Goal: Task Accomplishment & Management: Use online tool/utility

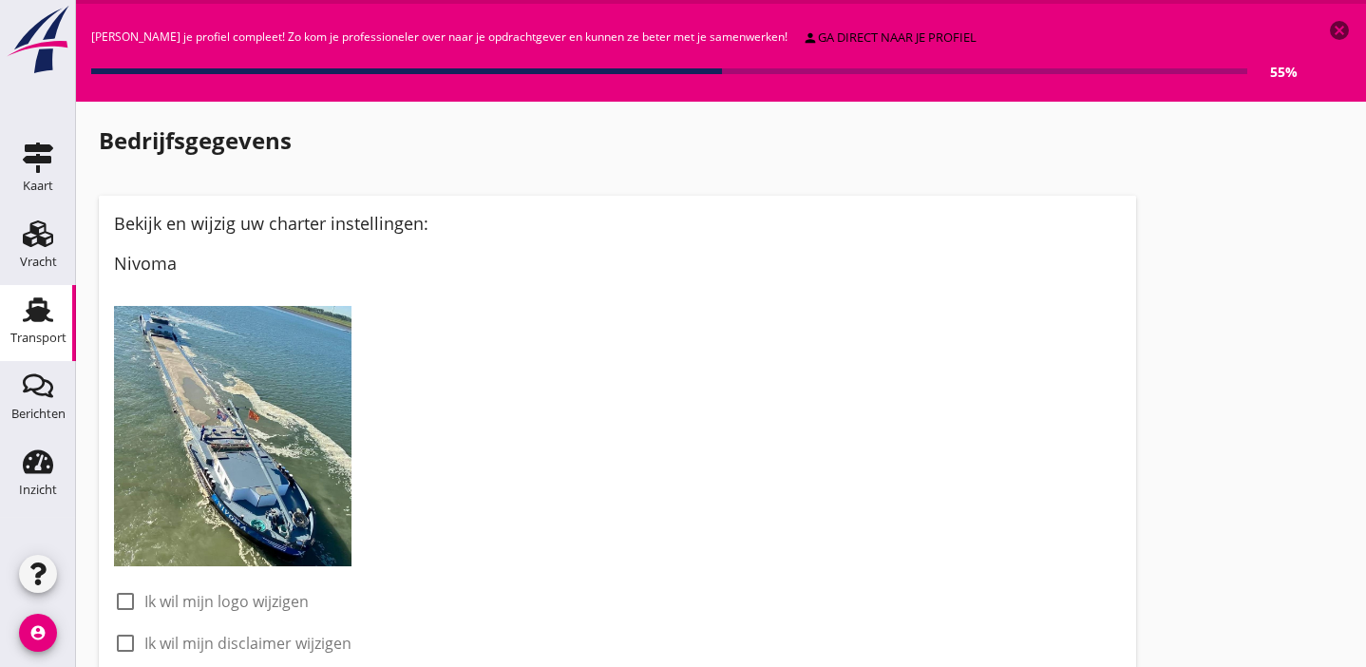
click at [38, 312] on use at bounding box center [38, 309] width 30 height 25
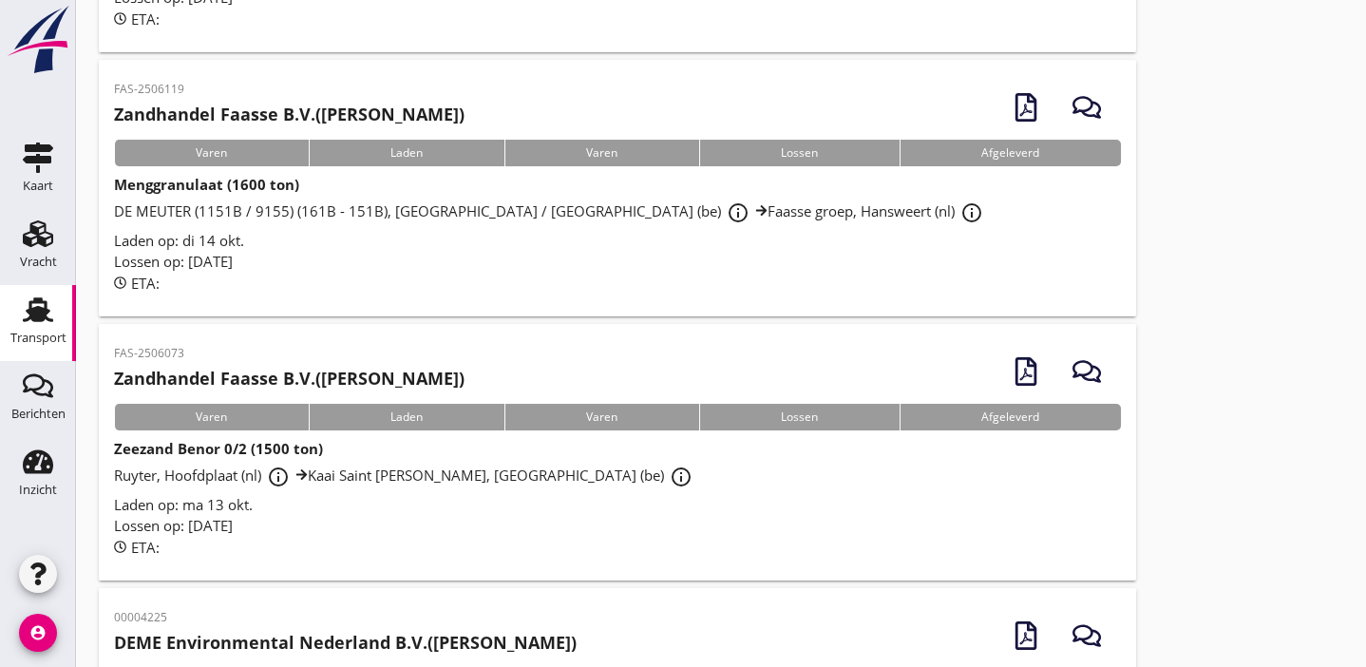
scroll to position [461, 0]
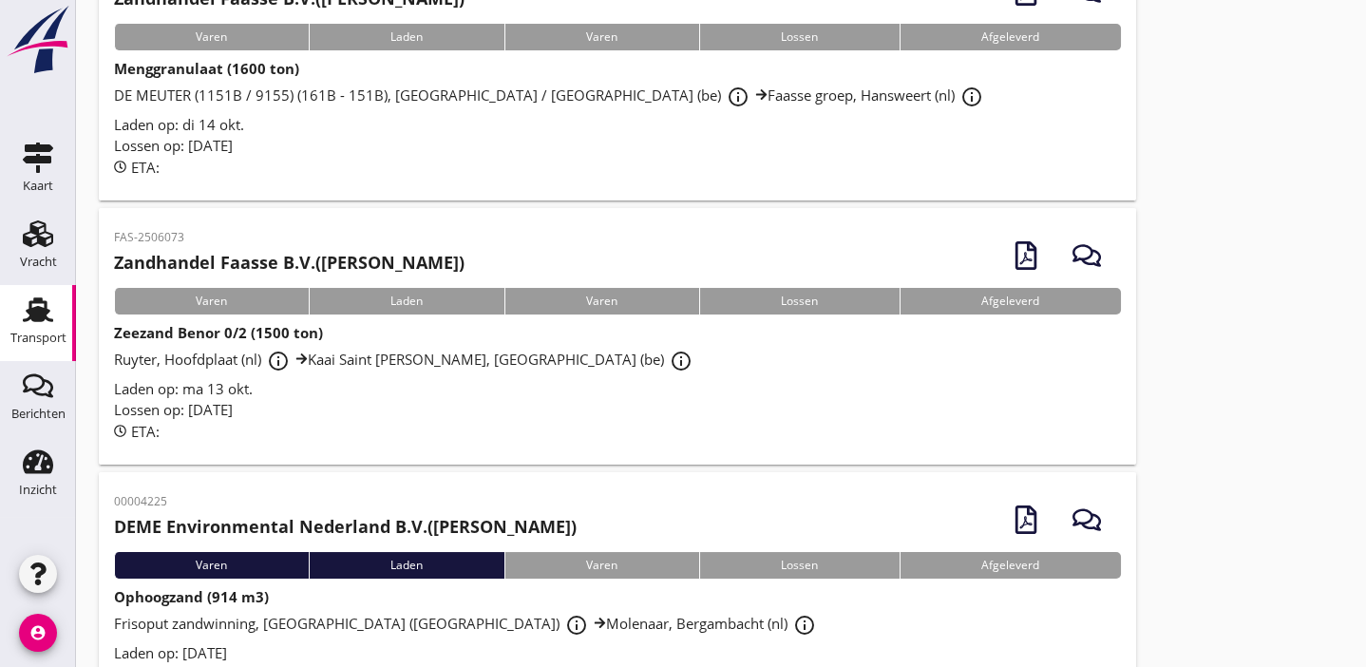
click at [457, 359] on span "Ruyter, Hoofdplaat (nl) info_outline Kaai Saint Gobin Weber, Grimbergen (be) in…" at bounding box center [406, 359] width 584 height 19
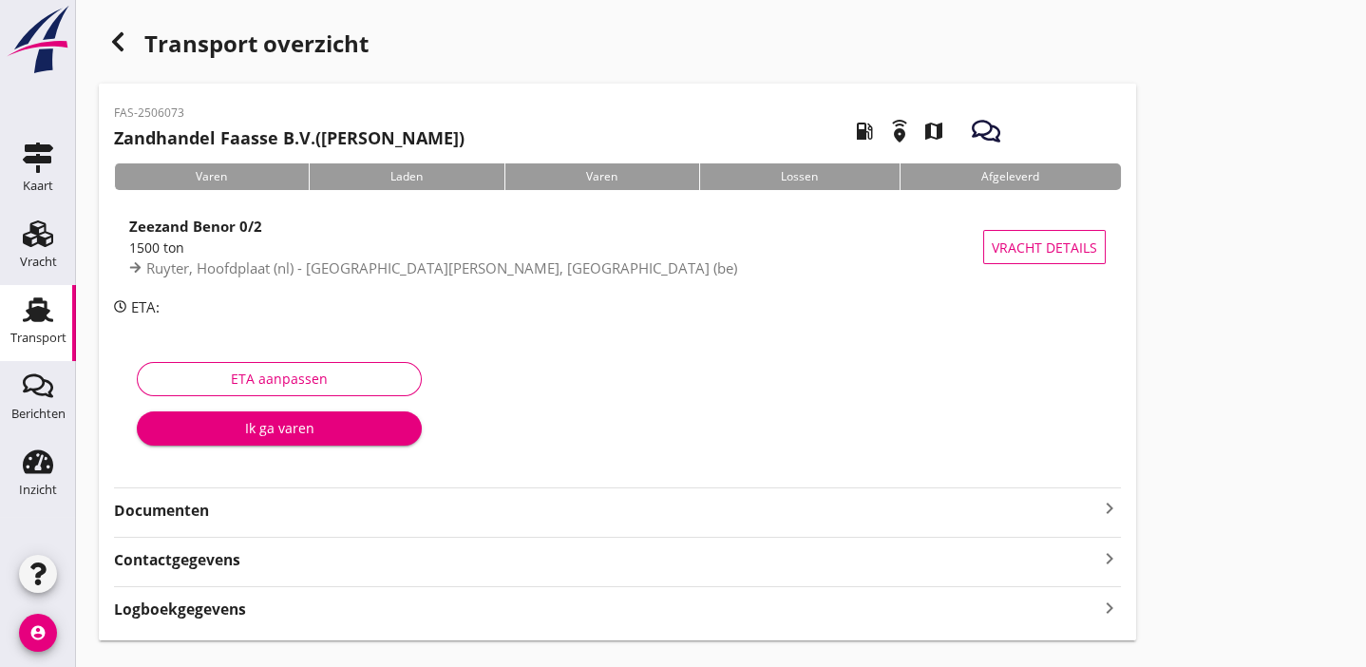
click at [278, 518] on strong "Documenten" at bounding box center [606, 511] width 984 height 22
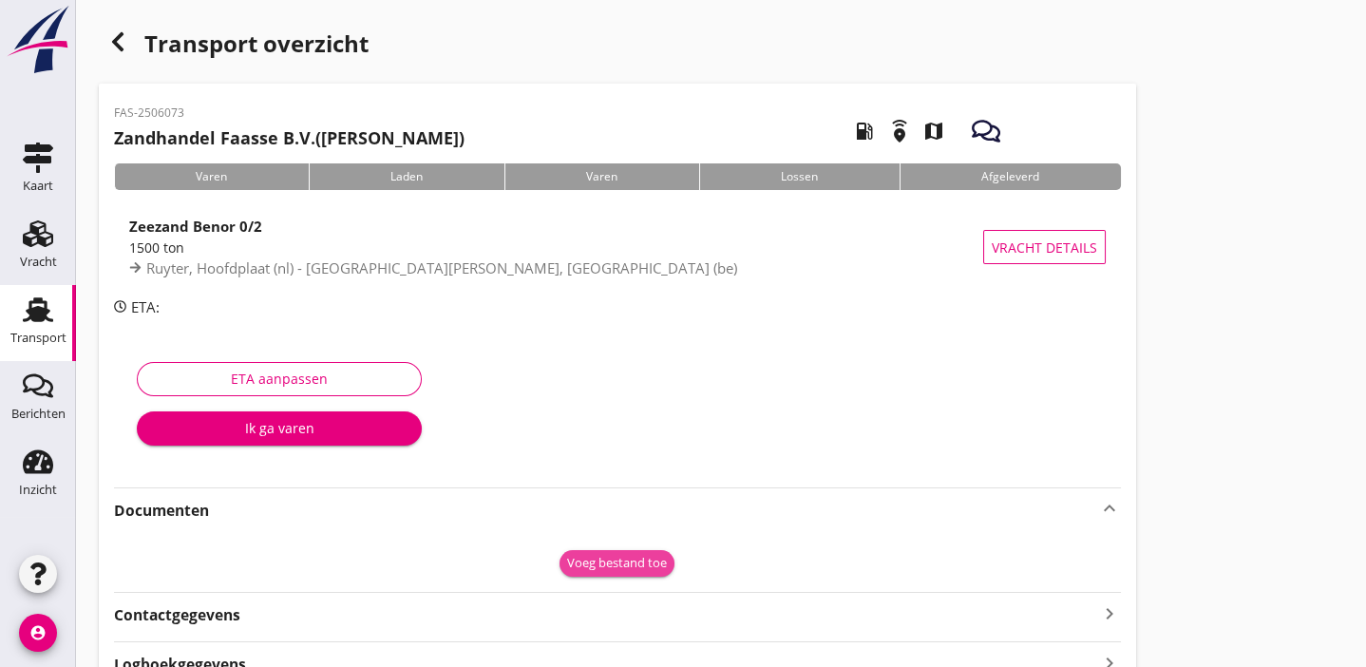
click at [651, 564] on div "Voeg bestand toe" at bounding box center [617, 563] width 100 height 19
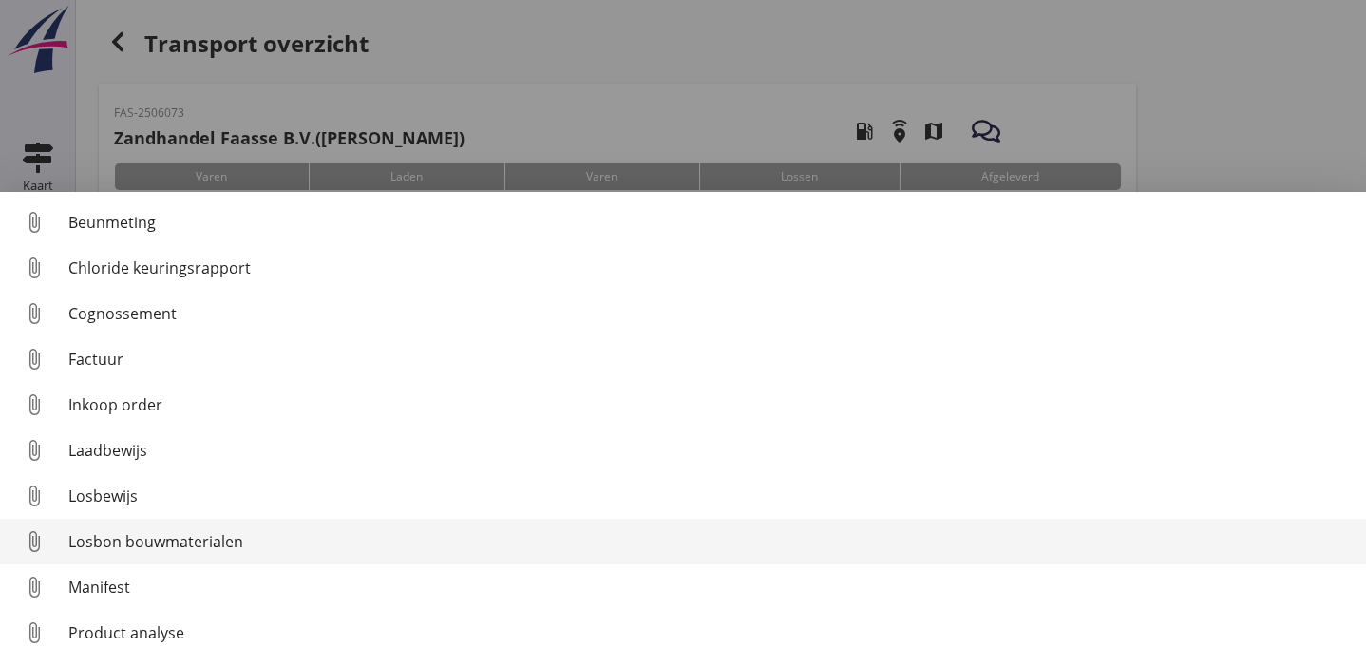
click at [491, 538] on div "Losbon bouwmaterialen" at bounding box center [709, 541] width 1283 height 23
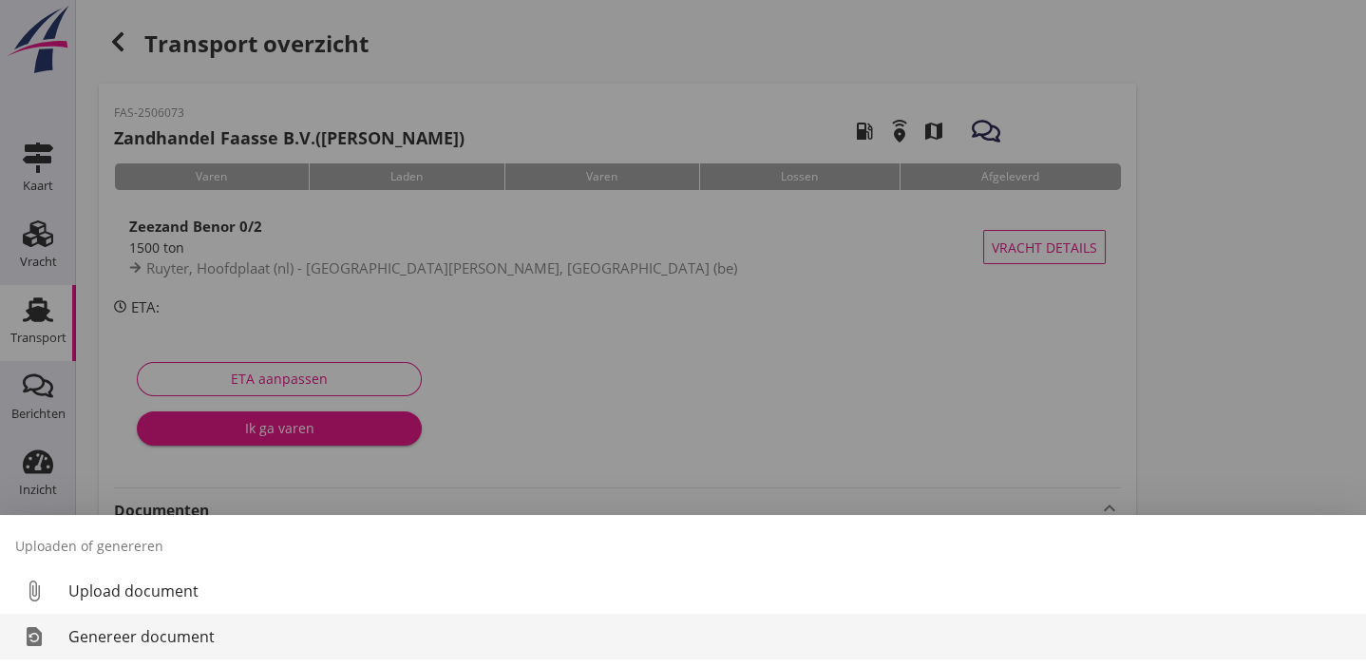
click at [204, 633] on div "Genereer document" at bounding box center [709, 636] width 1283 height 23
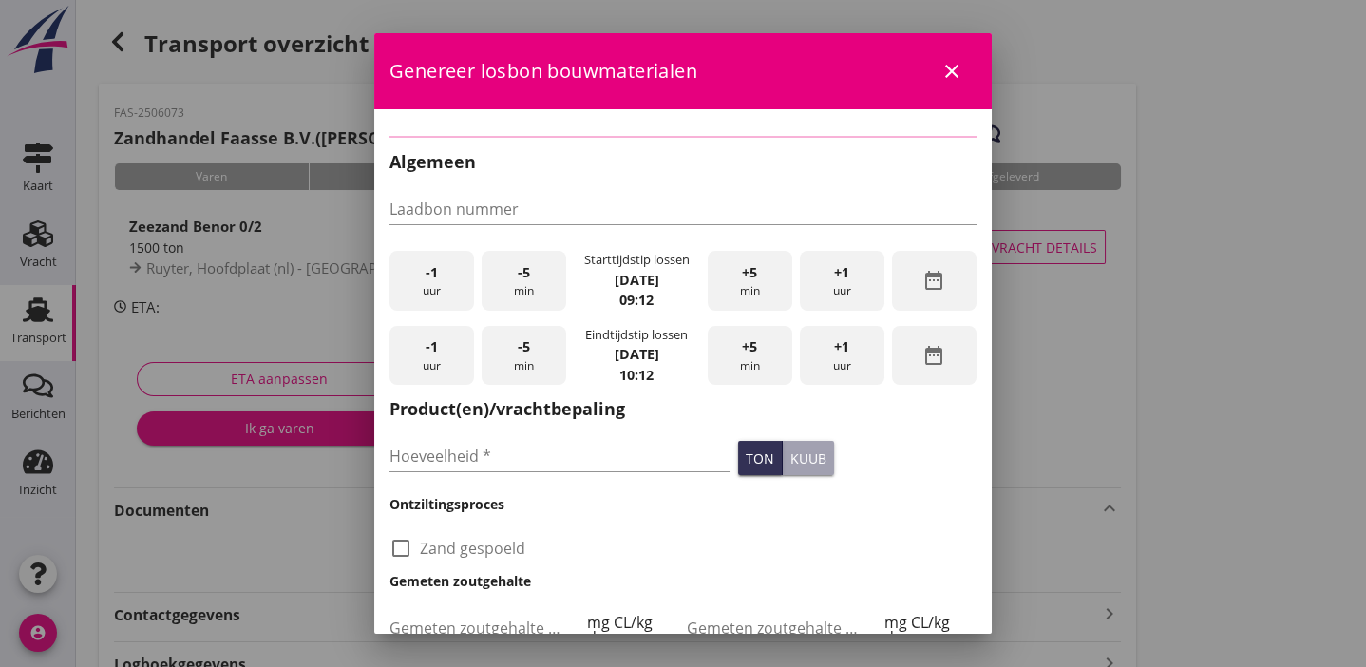
checkbox input "true"
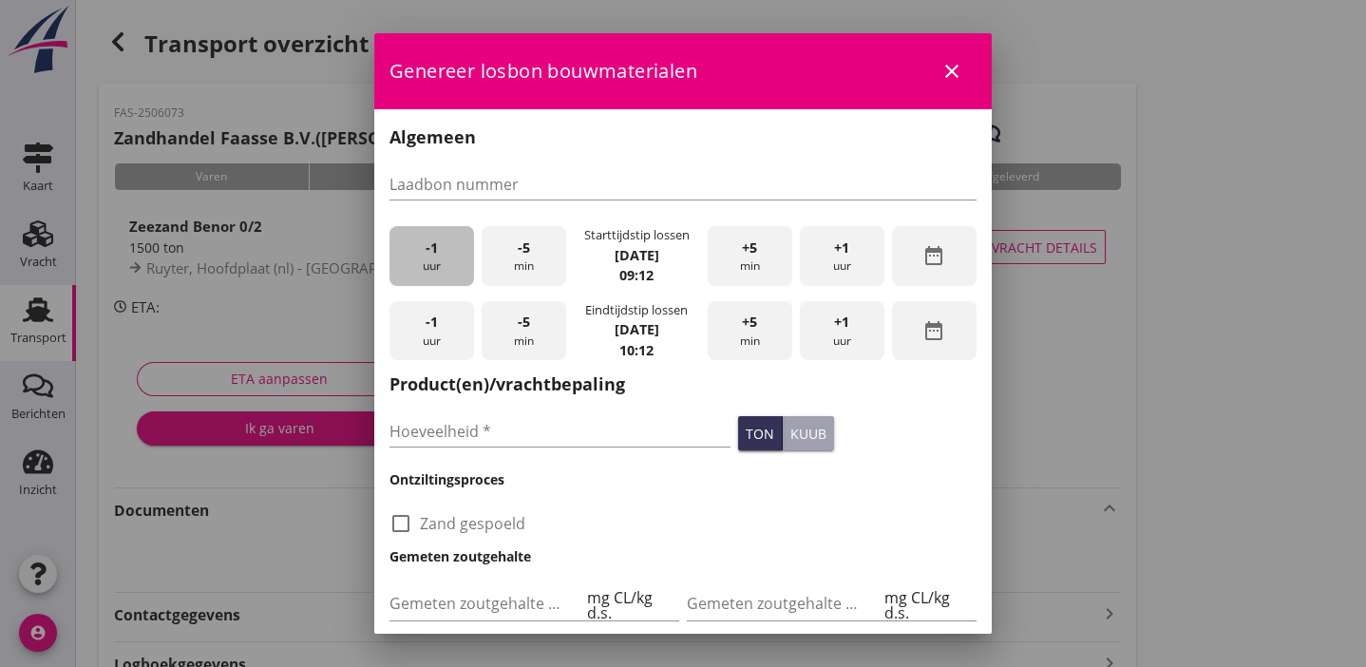
click at [438, 250] on div "-1 uur" at bounding box center [432, 256] width 85 height 60
click at [832, 335] on div "+1 uur" at bounding box center [842, 331] width 85 height 60
click at [508, 434] on input "Hoeveelheid *" at bounding box center [560, 431] width 341 height 30
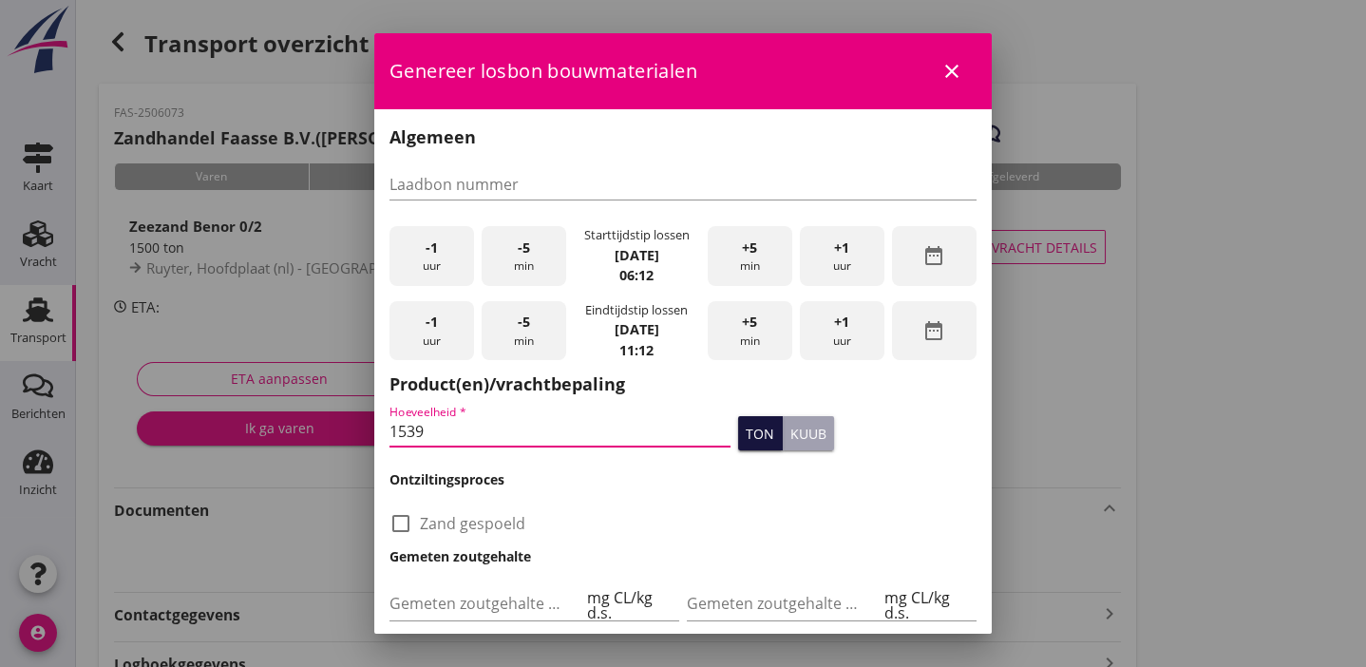
type input "1539"
click at [746, 435] on div "ton" at bounding box center [760, 434] width 29 height 20
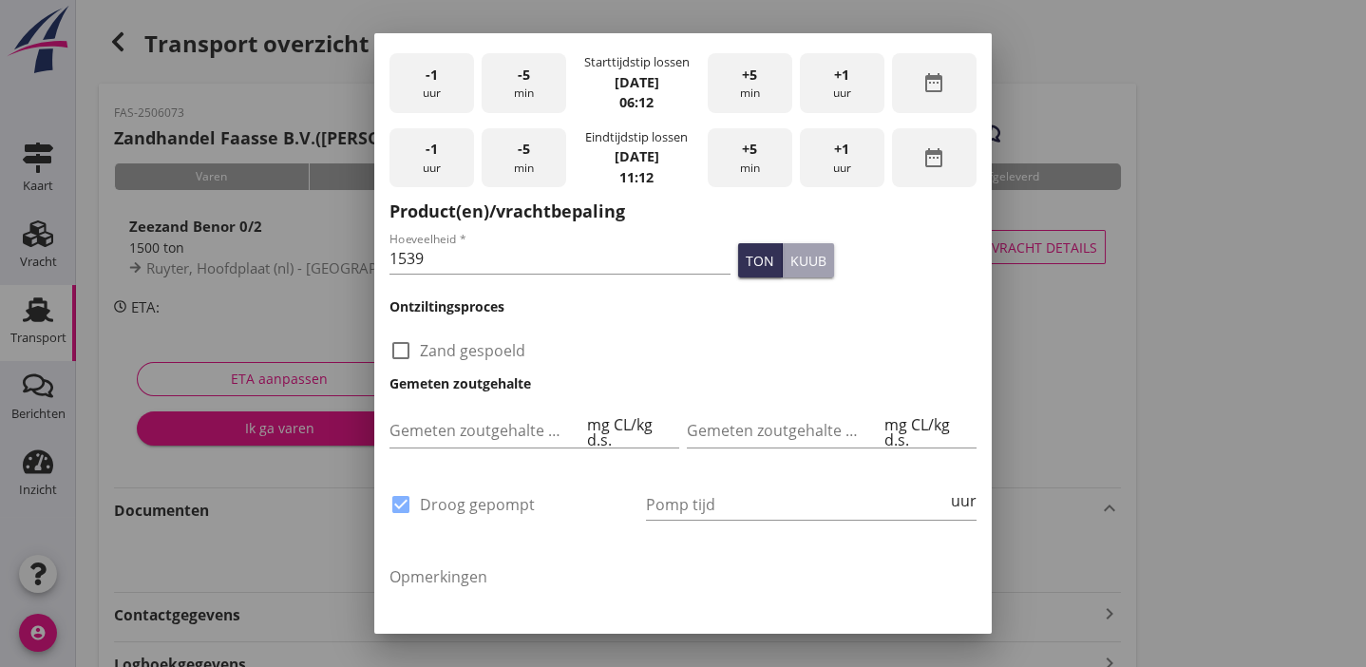
scroll to position [287, 0]
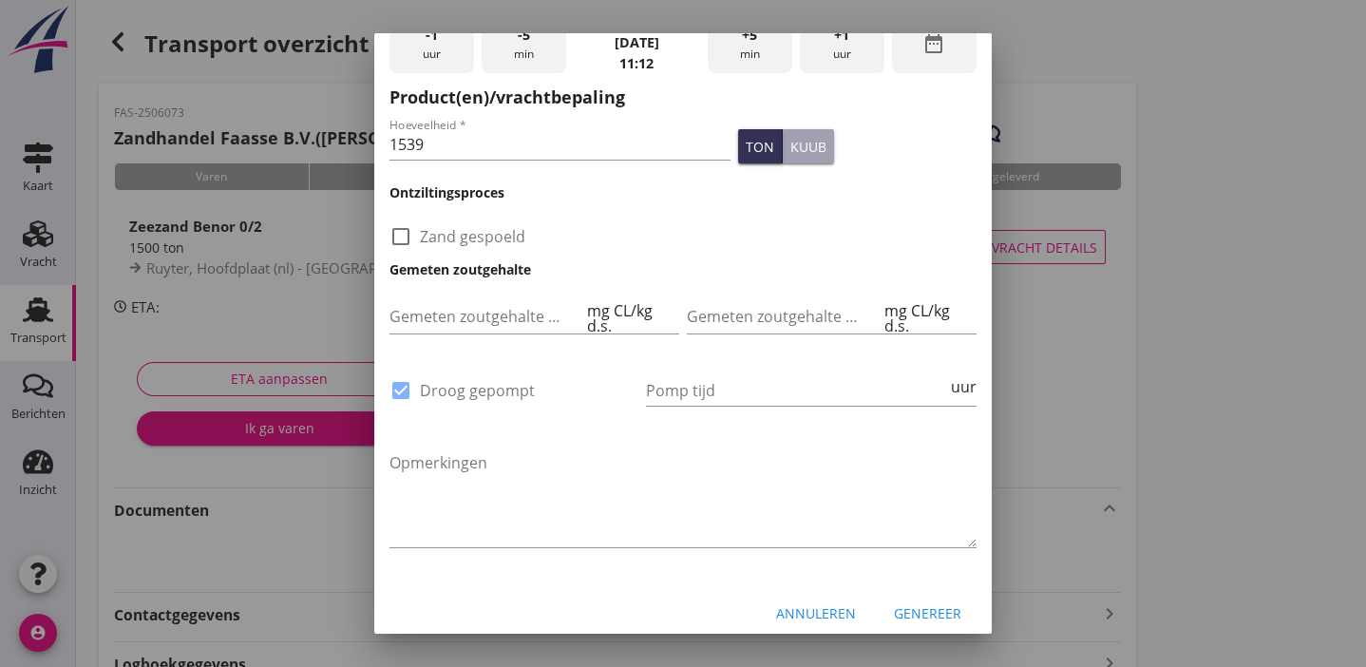
click at [399, 231] on div at bounding box center [401, 236] width 32 height 32
checkbox input "true"
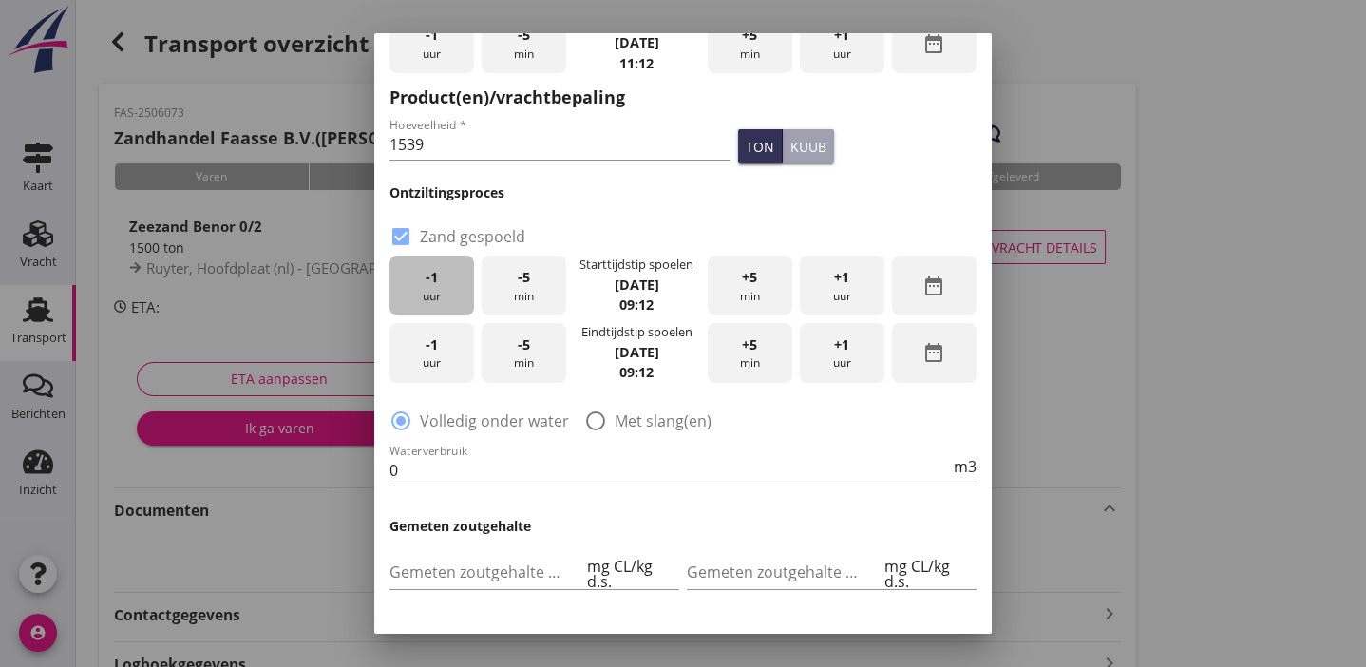
click at [440, 279] on div "-1 uur" at bounding box center [432, 286] width 85 height 60
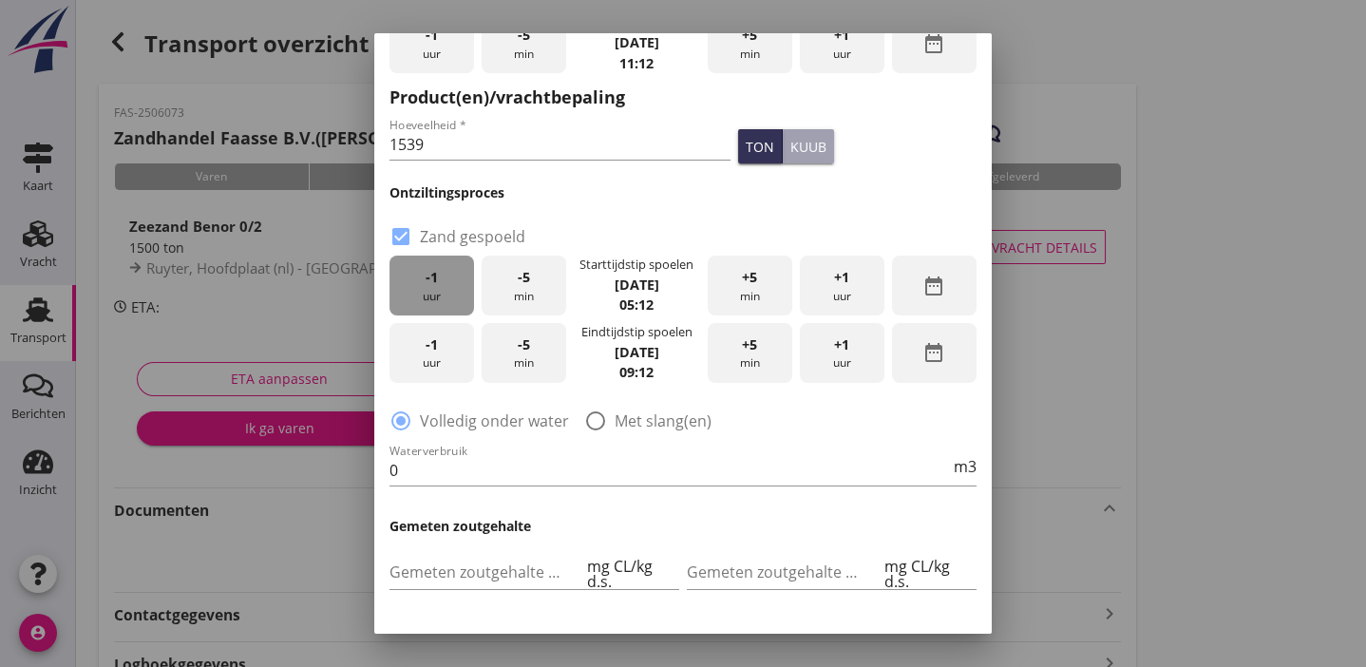
click at [440, 279] on div "-1 uur" at bounding box center [432, 286] width 85 height 60
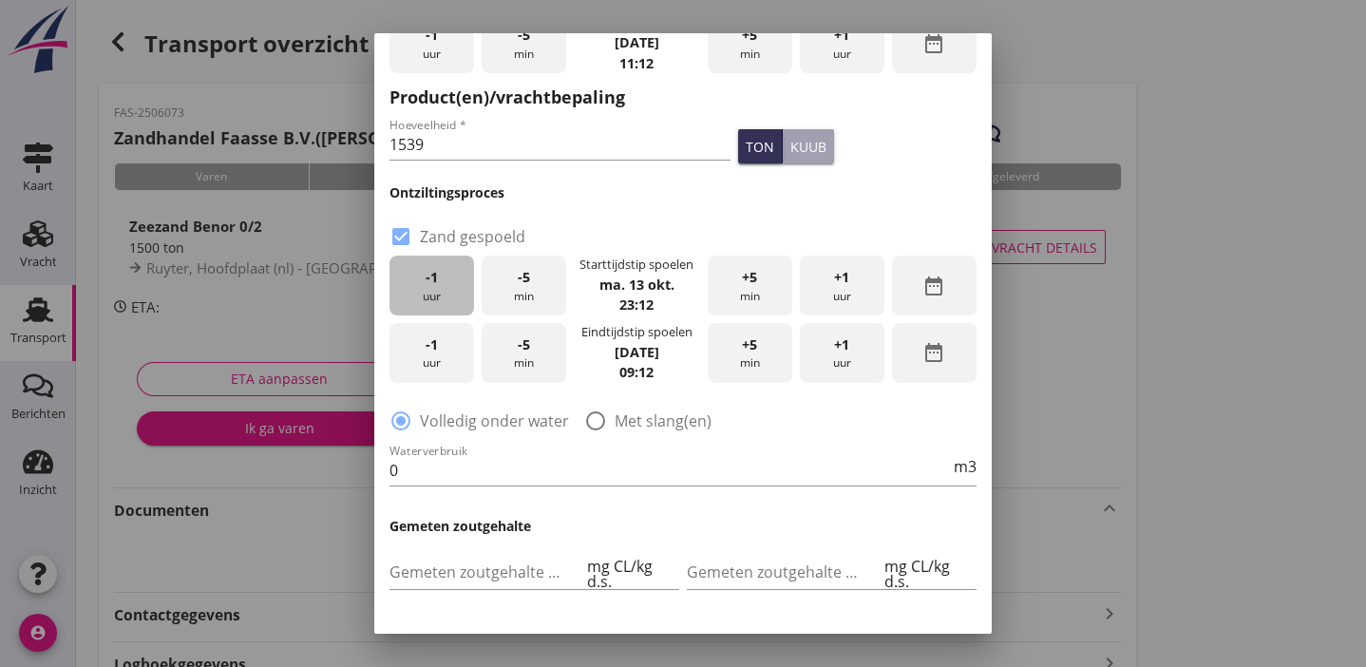
click at [440, 279] on div "-1 uur" at bounding box center [432, 286] width 85 height 60
click at [818, 275] on div "+1 uur" at bounding box center [842, 286] width 85 height 60
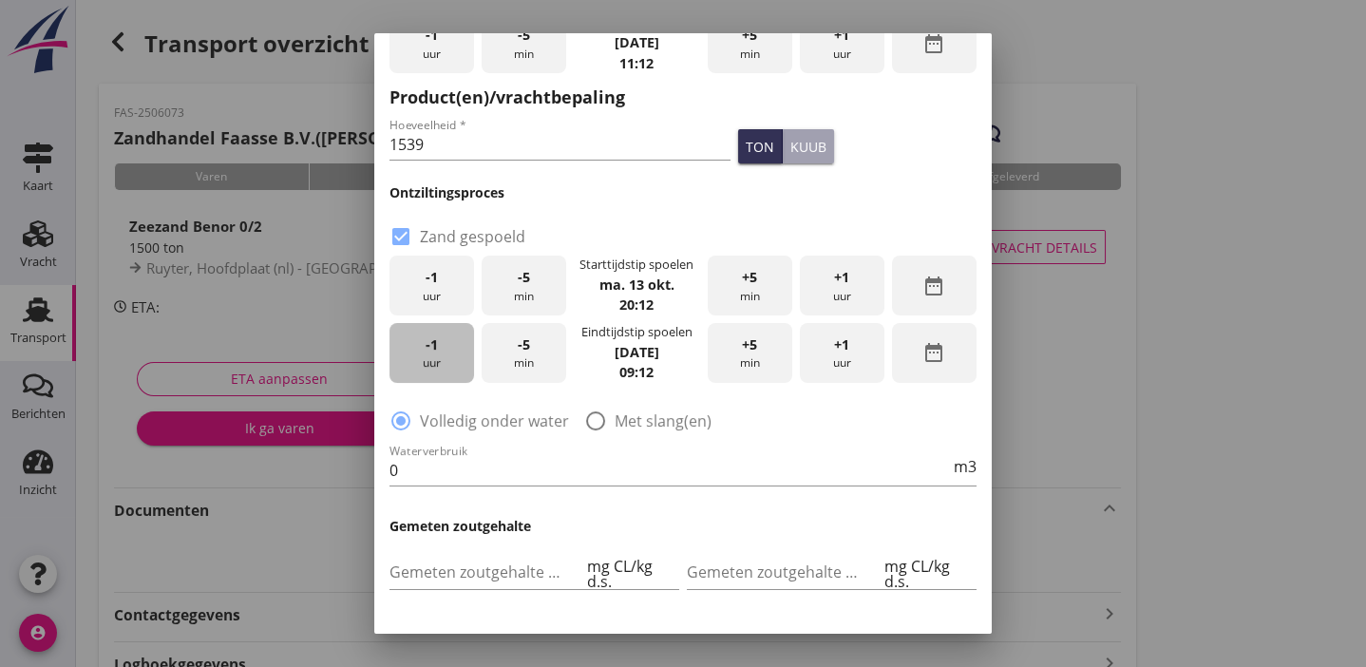
click at [437, 355] on div "-1 uur" at bounding box center [432, 353] width 85 height 60
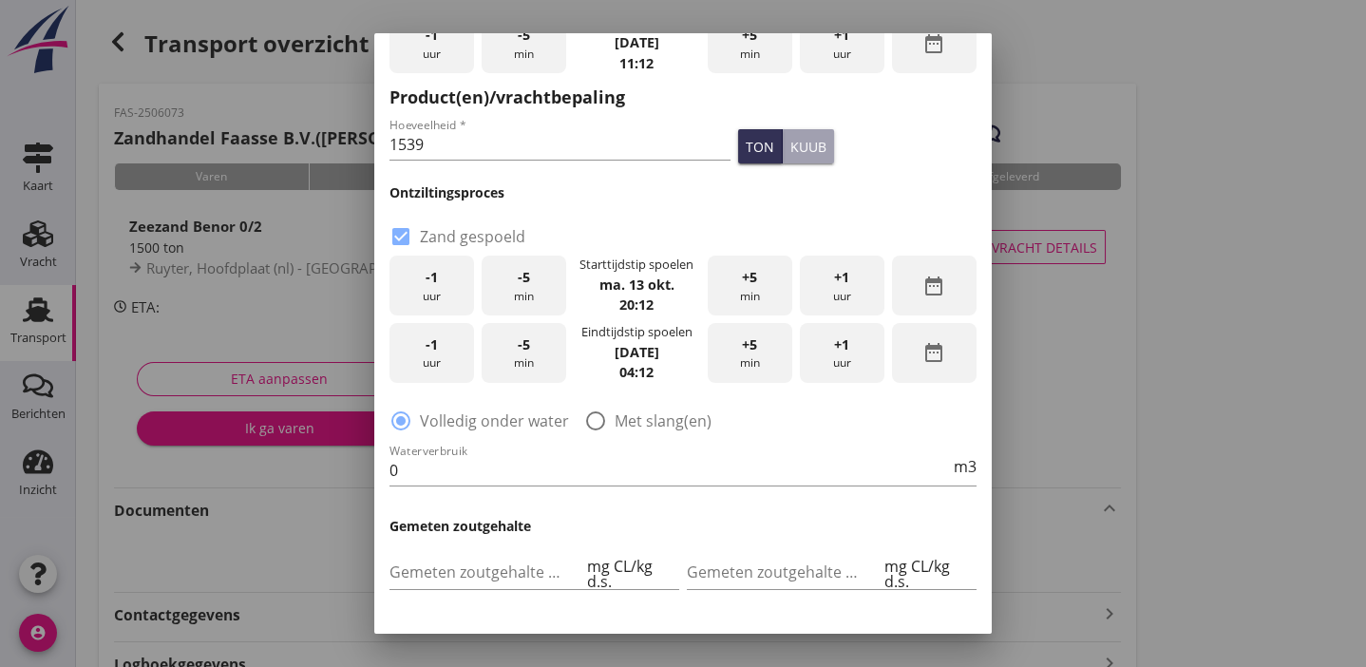
click at [437, 355] on div "-1 uur" at bounding box center [432, 353] width 85 height 60
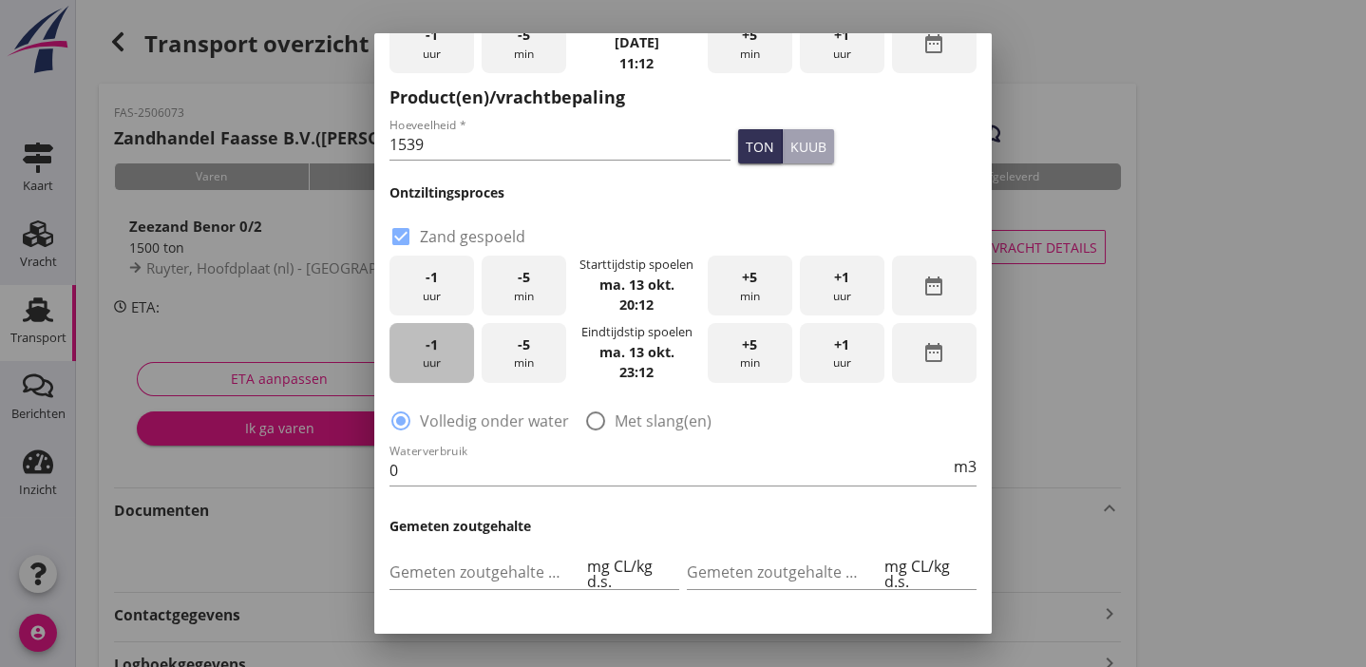
click at [437, 355] on div "-1 uur" at bounding box center [432, 353] width 85 height 60
click at [749, 353] on div "+5 min" at bounding box center [750, 353] width 85 height 60
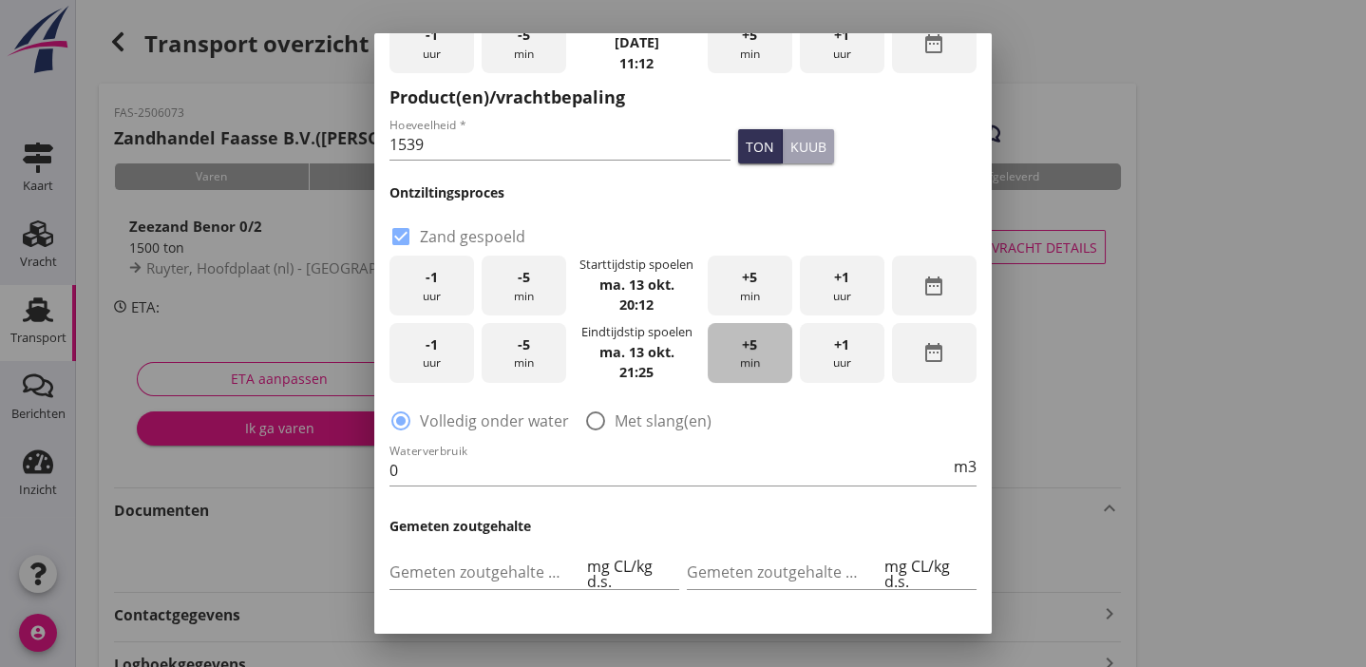
click at [749, 353] on div "+5 min" at bounding box center [750, 353] width 85 height 60
click at [596, 415] on div at bounding box center [596, 421] width 32 height 32
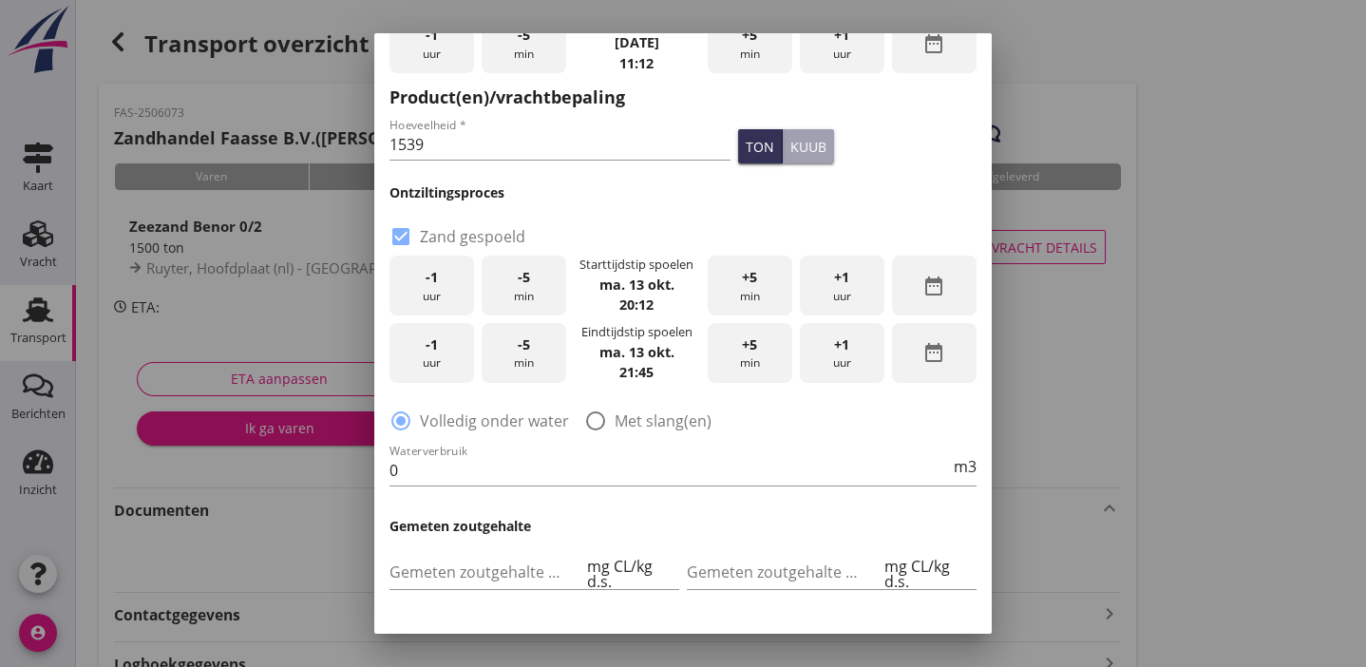
radio input "false"
radio input "true"
click at [432, 470] on input "0" at bounding box center [670, 470] width 561 height 30
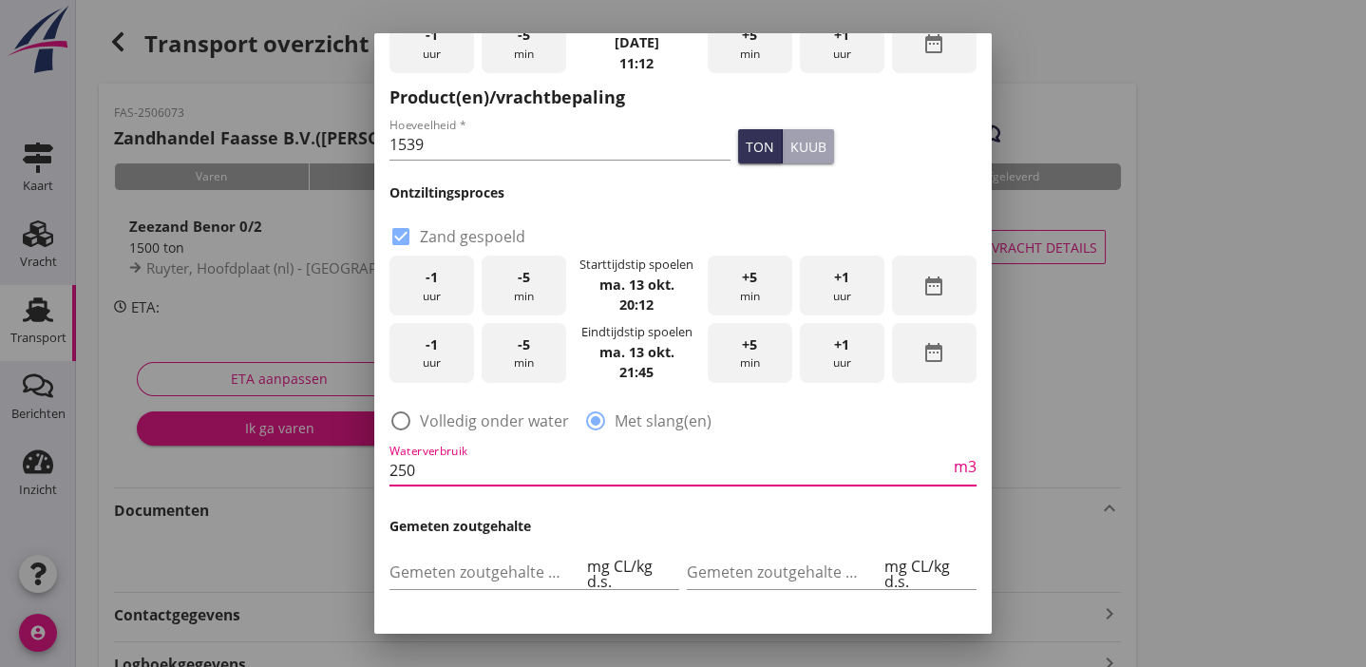
click at [639, 465] on input "250" at bounding box center [670, 470] width 561 height 30
type input "250"
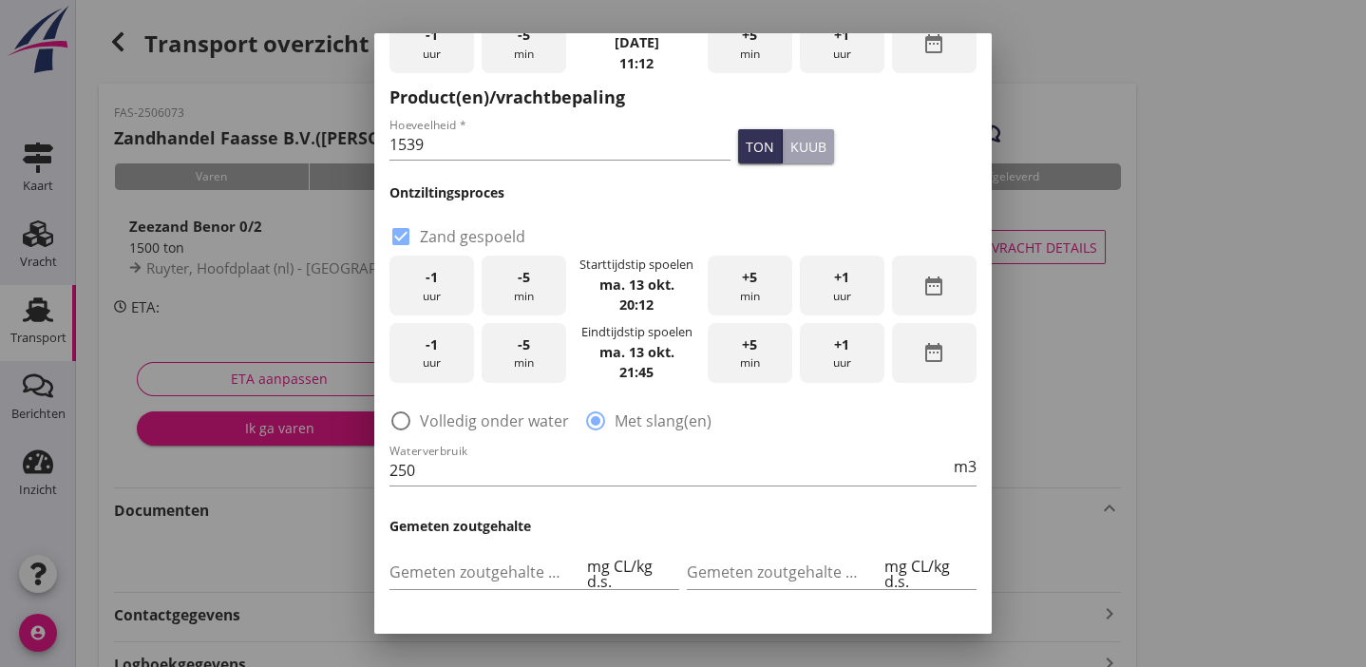
click at [687, 505] on div "Waterverbruik 250 m3" at bounding box center [683, 472] width 595 height 72
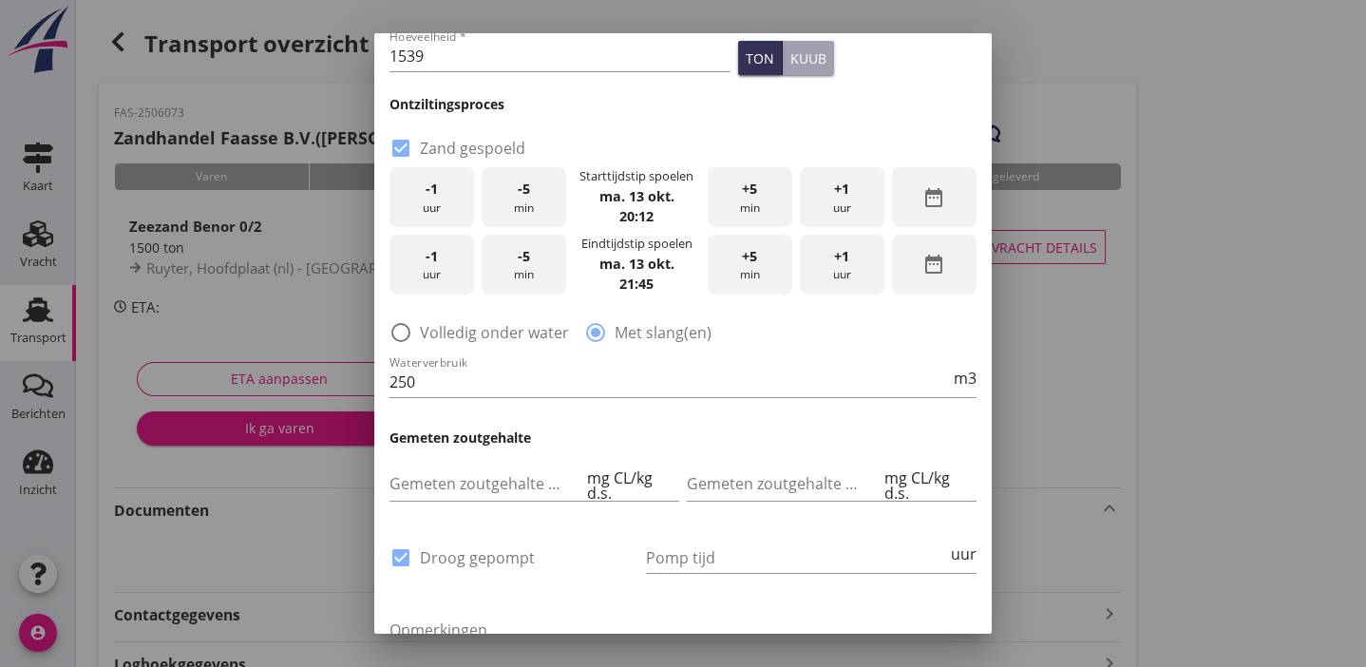
scroll to position [518, 0]
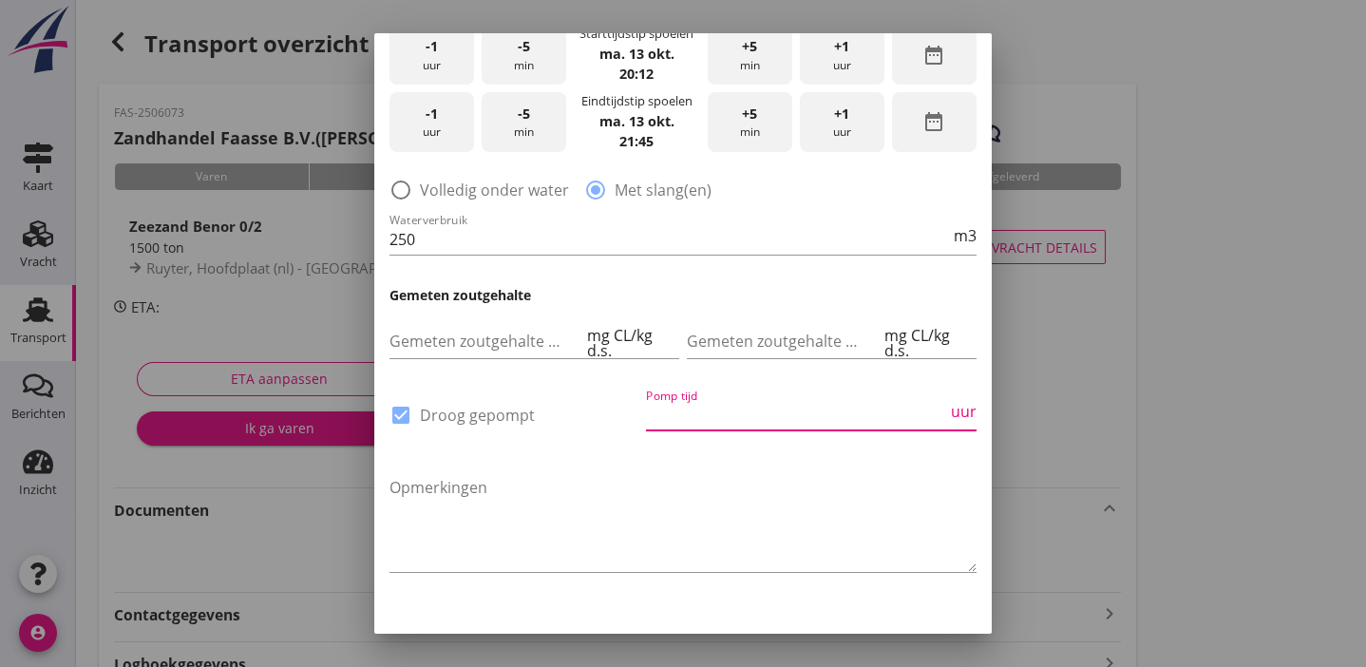
drag, startPoint x: 663, startPoint y: 406, endPoint x: 625, endPoint y: 458, distance: 64.6
click at [663, 409] on input "Pomp tijd" at bounding box center [796, 415] width 301 height 30
type input "6"
click at [607, 490] on textarea "Opmerkingen" at bounding box center [683, 522] width 587 height 100
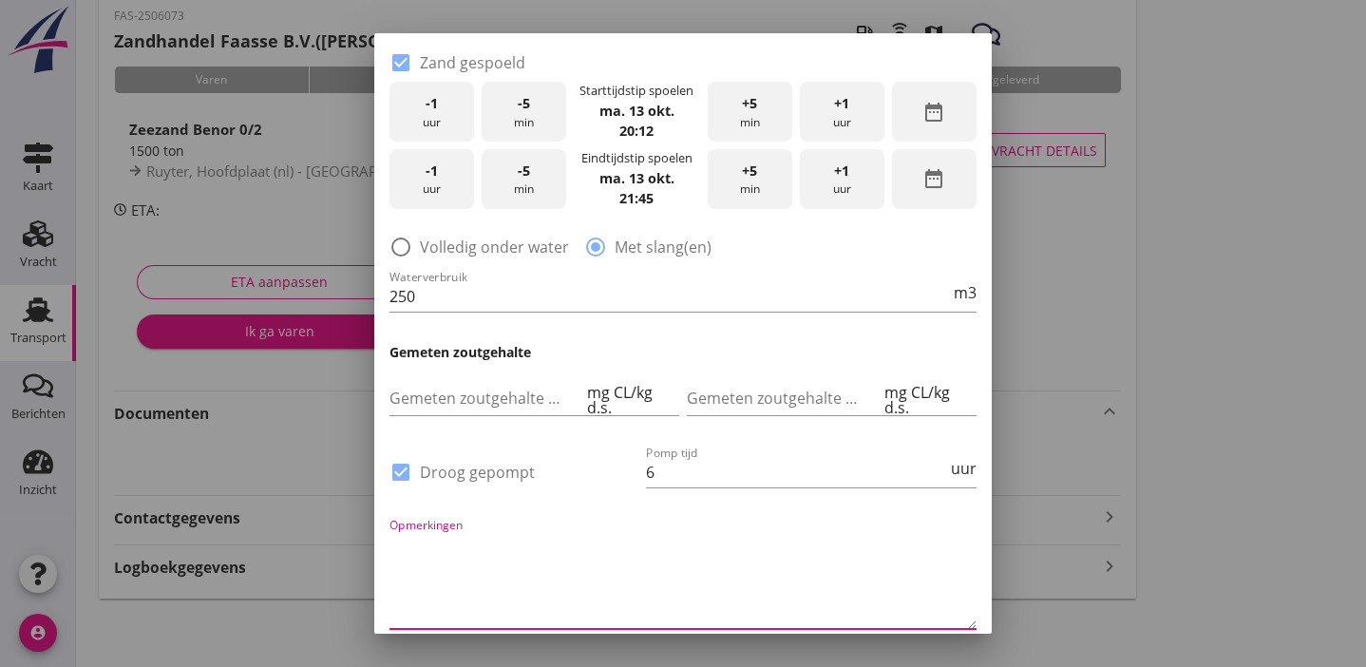
scroll to position [554, 0]
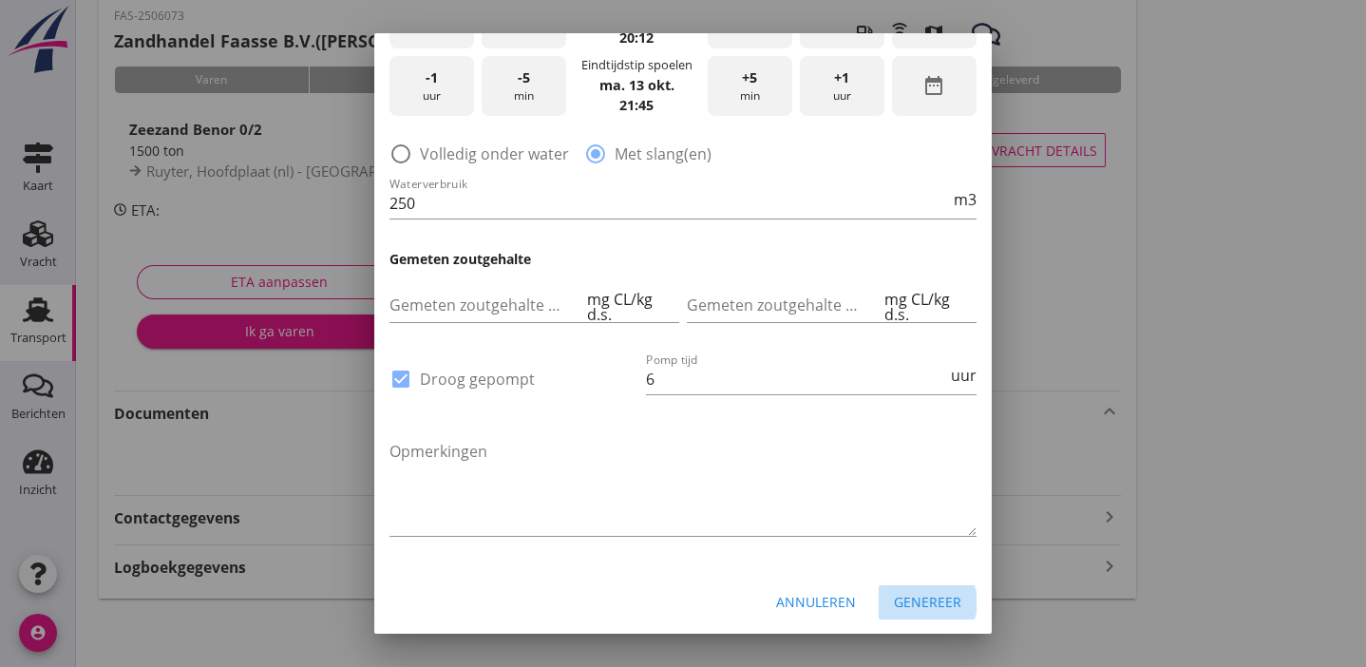
click at [907, 597] on div "Genereer" at bounding box center [927, 602] width 67 height 20
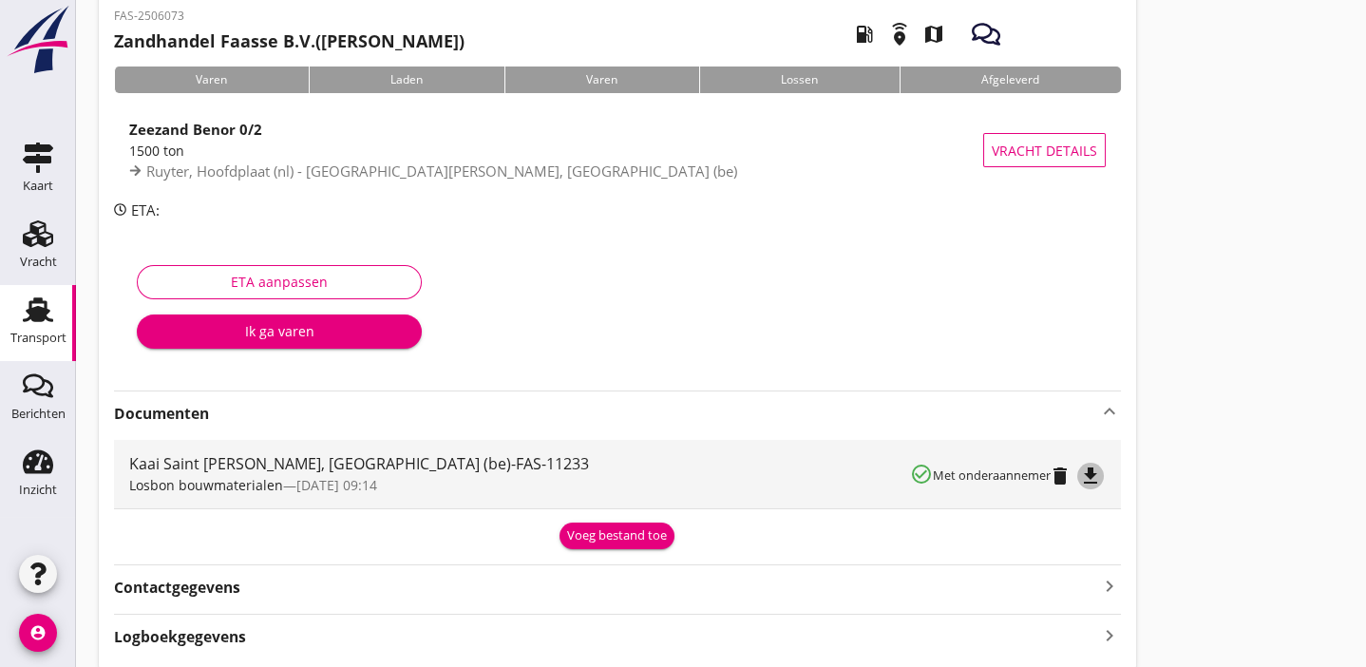
click at [1095, 472] on icon "file_download" at bounding box center [1090, 476] width 23 height 23
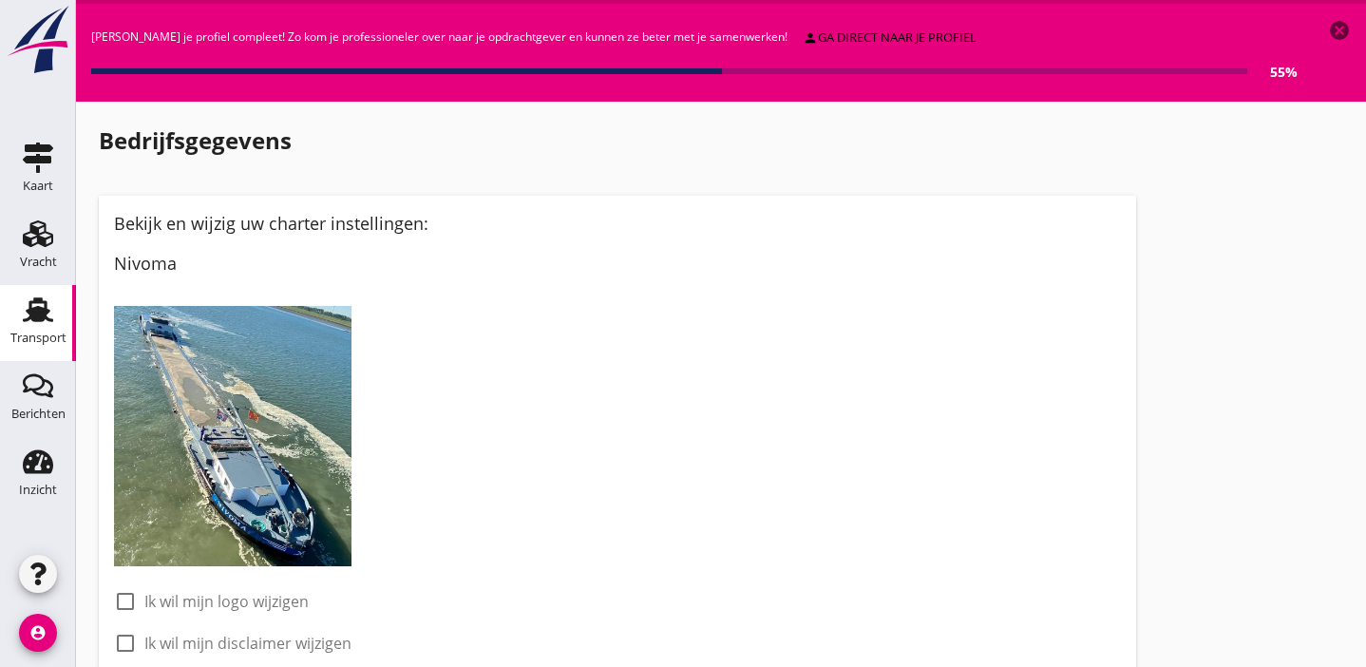
click at [48, 309] on icon "Transport" at bounding box center [38, 310] width 30 height 30
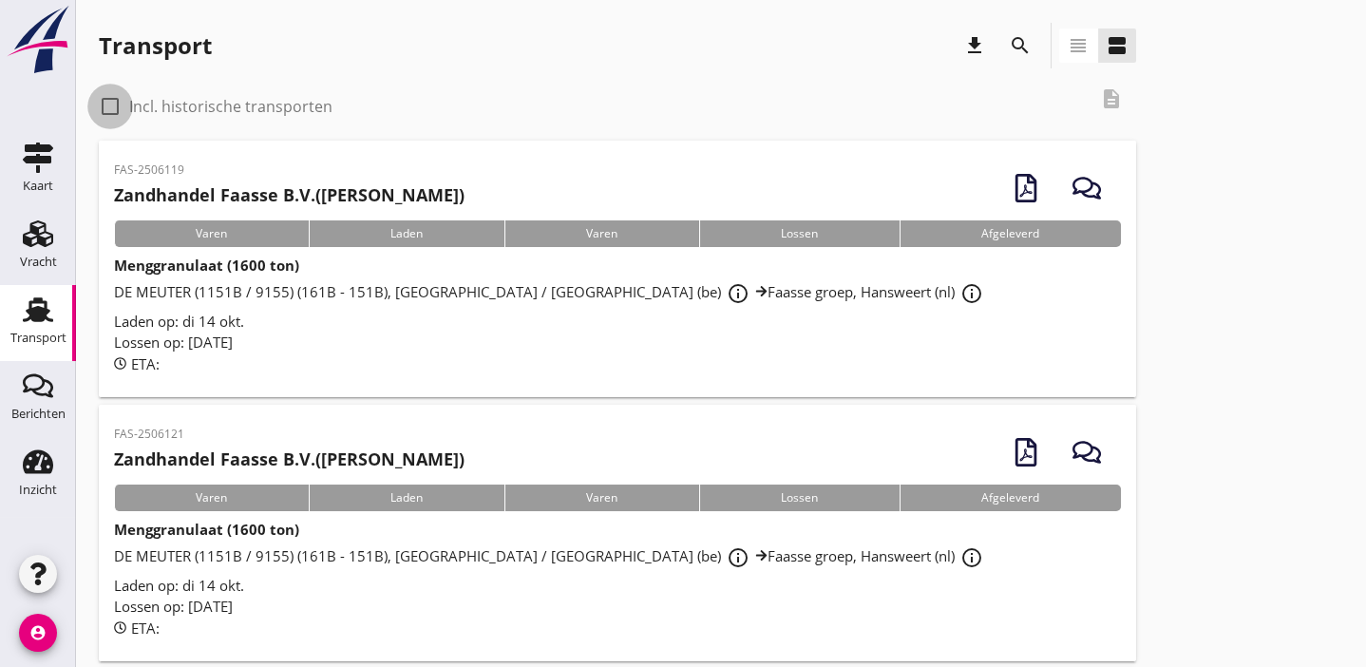
click at [109, 106] on div at bounding box center [110, 106] width 32 height 32
checkbox input "true"
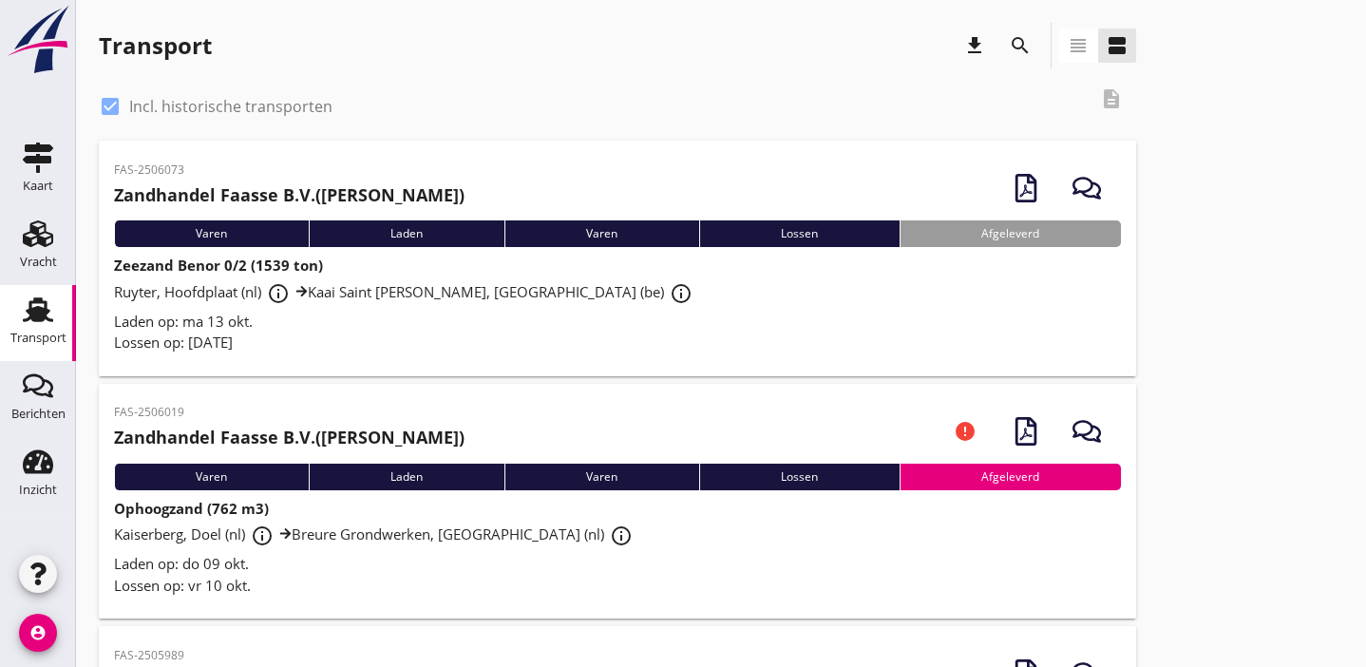
click at [401, 318] on div "Laden op: ma 13 okt." at bounding box center [617, 322] width 1007 height 22
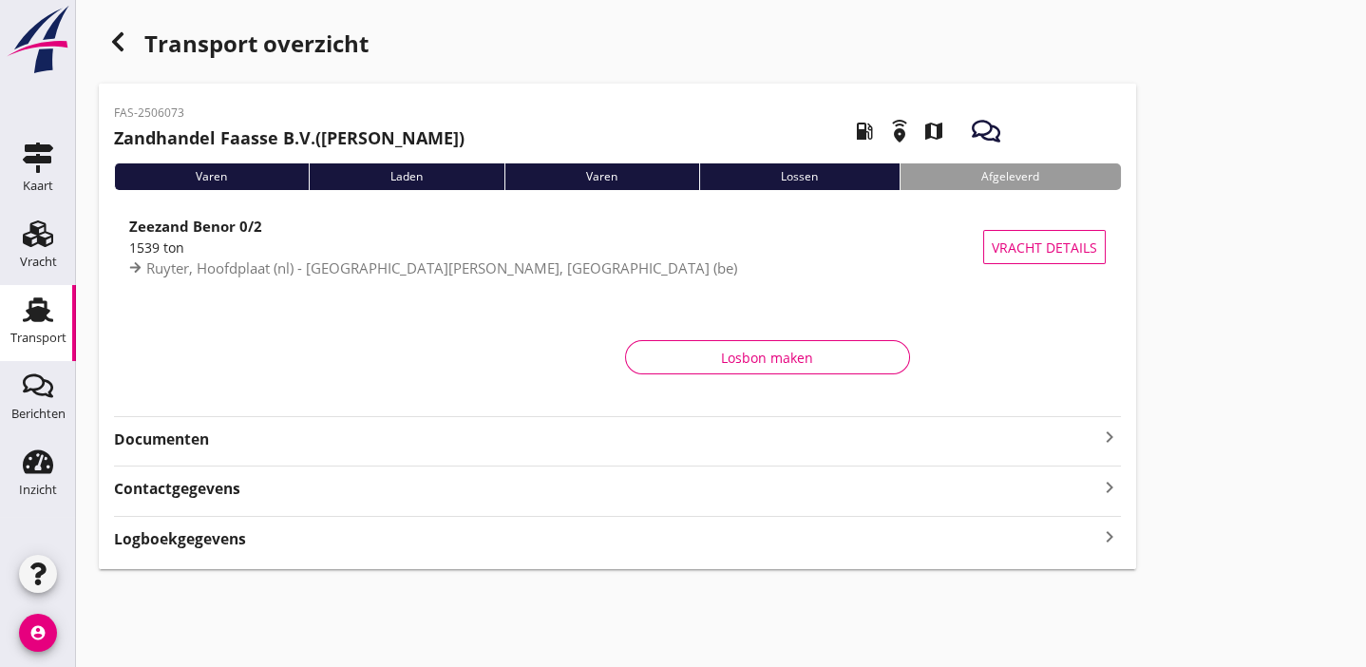
click at [405, 440] on strong "Documenten" at bounding box center [606, 440] width 984 height 22
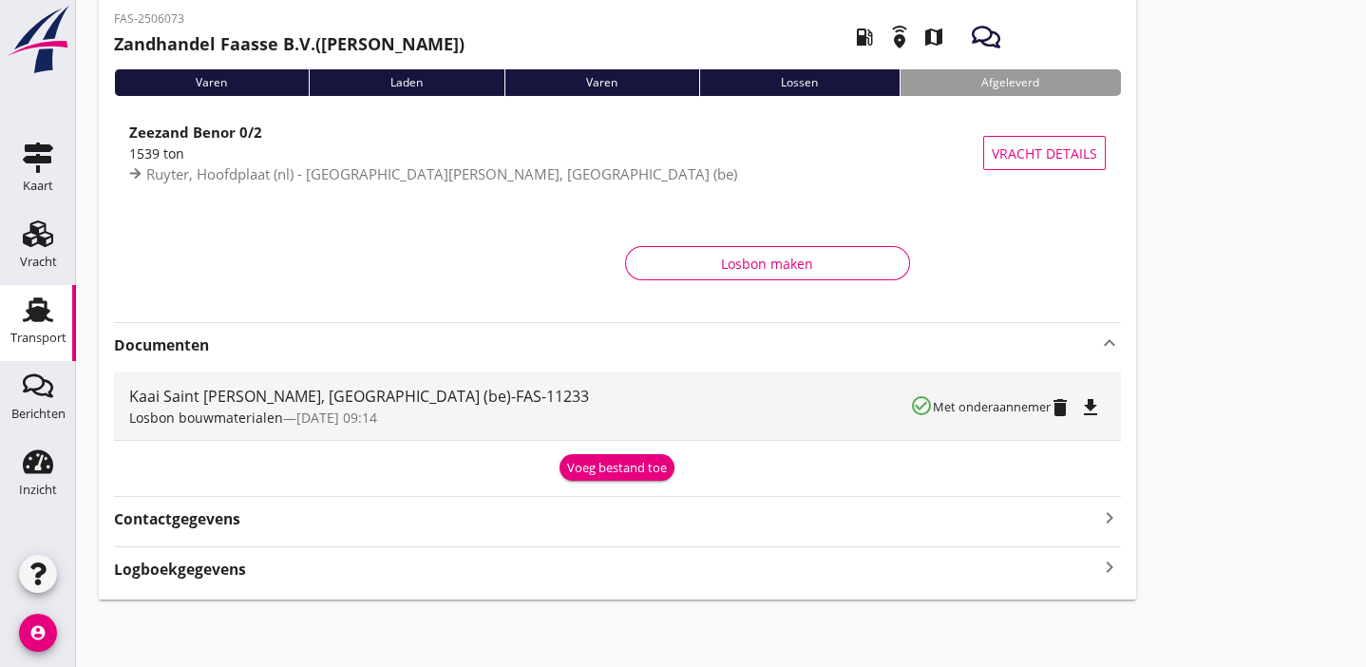
scroll to position [95, 0]
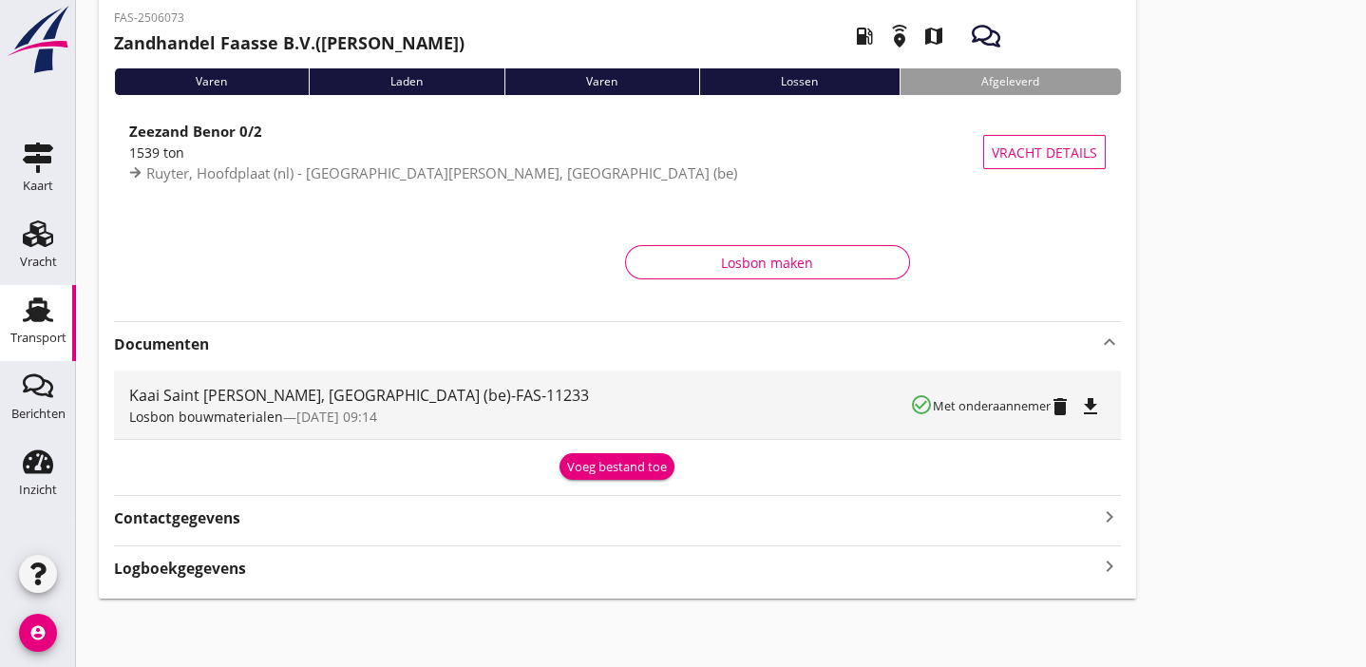
click at [1061, 405] on icon "delete" at bounding box center [1060, 406] width 23 height 23
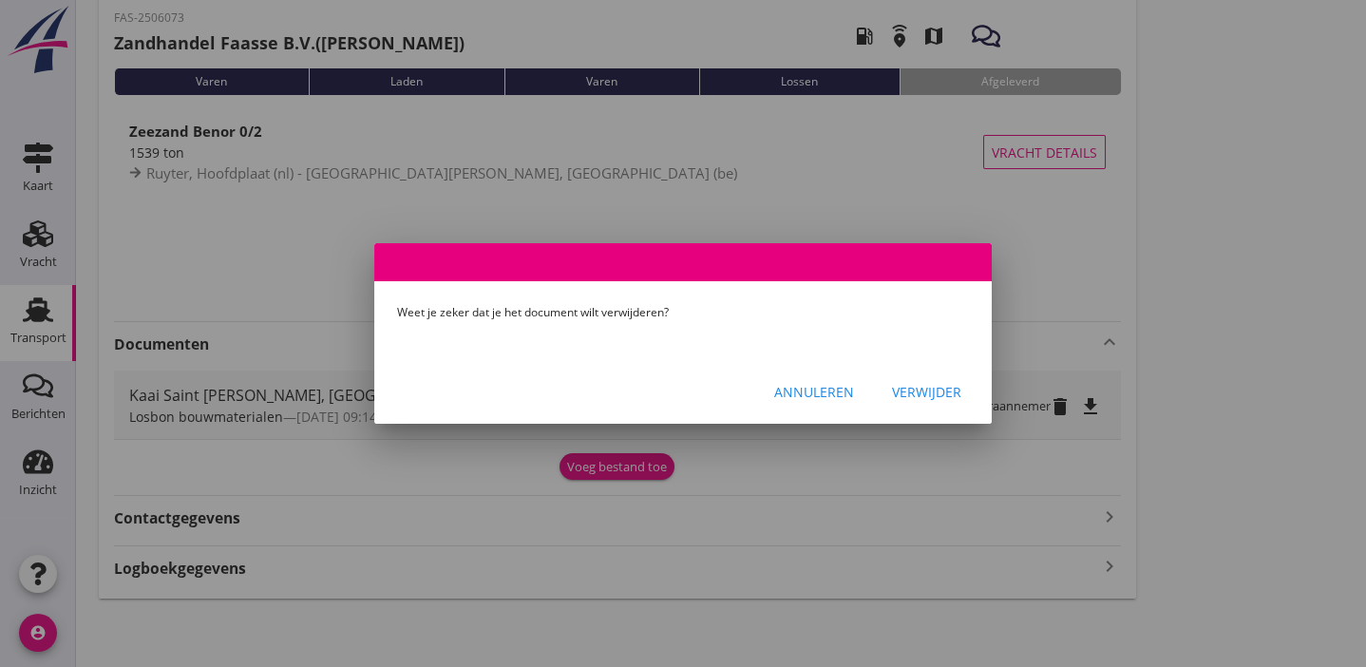
click at [916, 394] on div "Verwijder" at bounding box center [926, 392] width 69 height 20
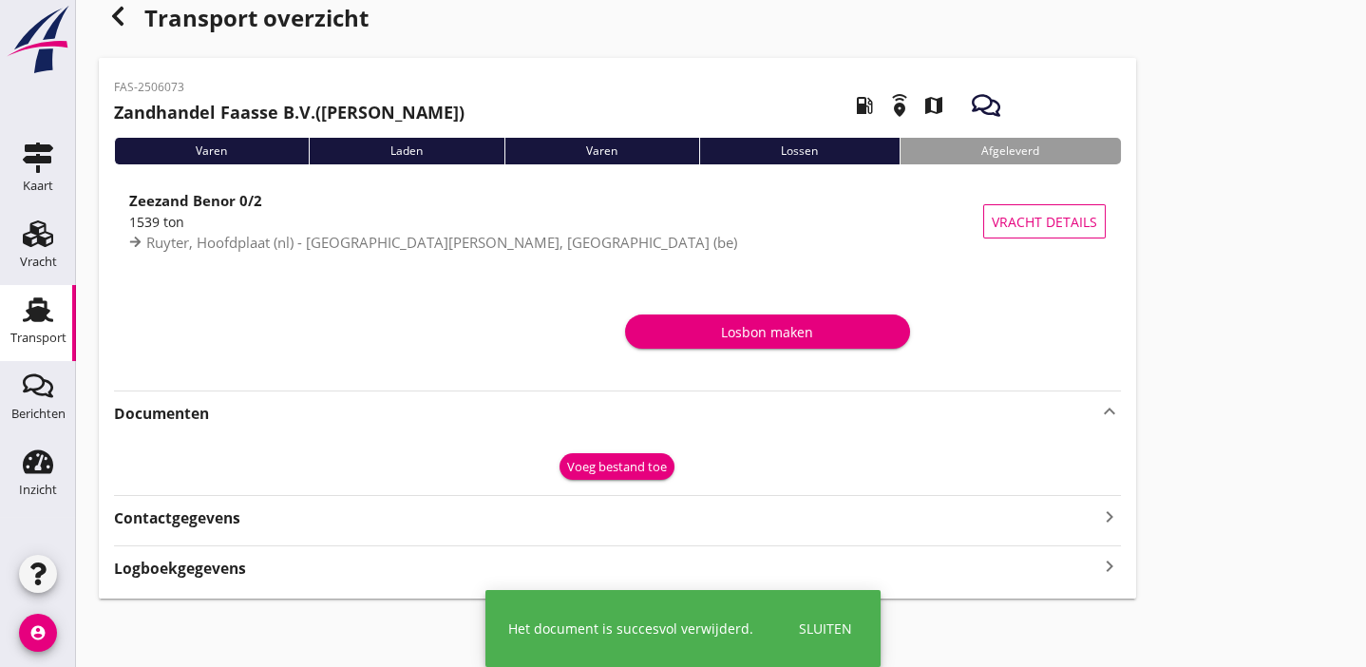
scroll to position [26, 0]
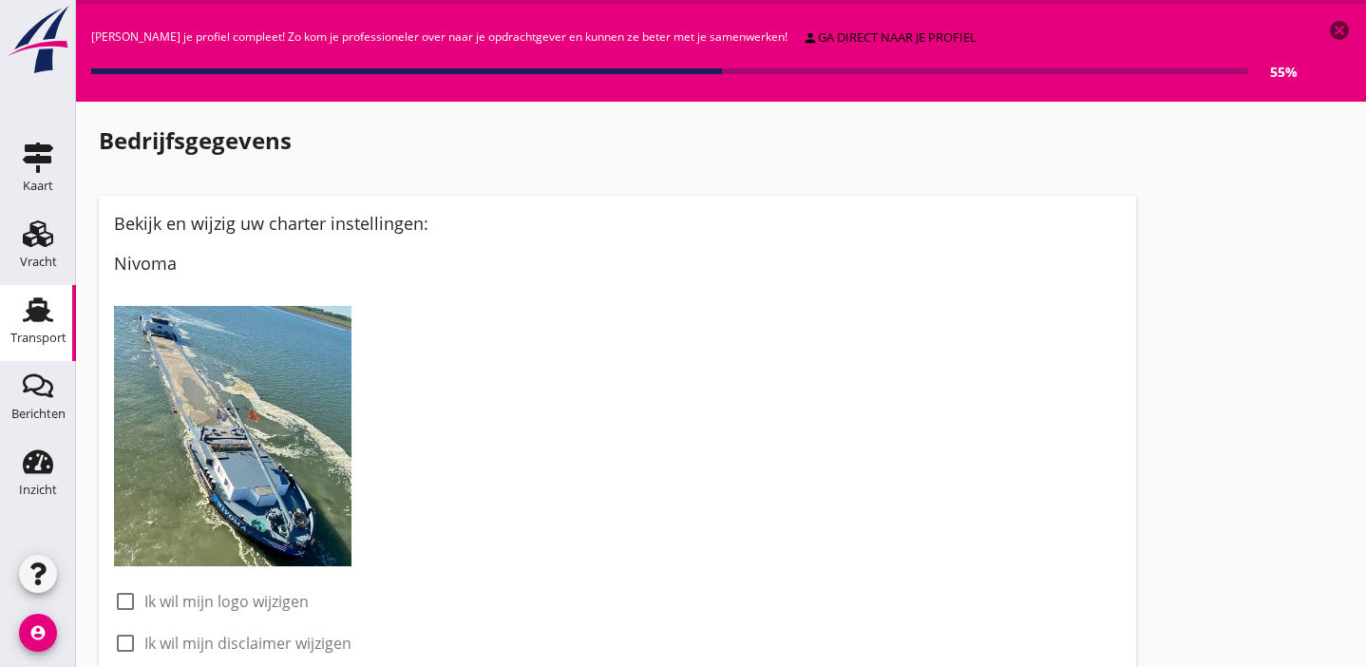
click at [41, 315] on use at bounding box center [38, 309] width 30 height 25
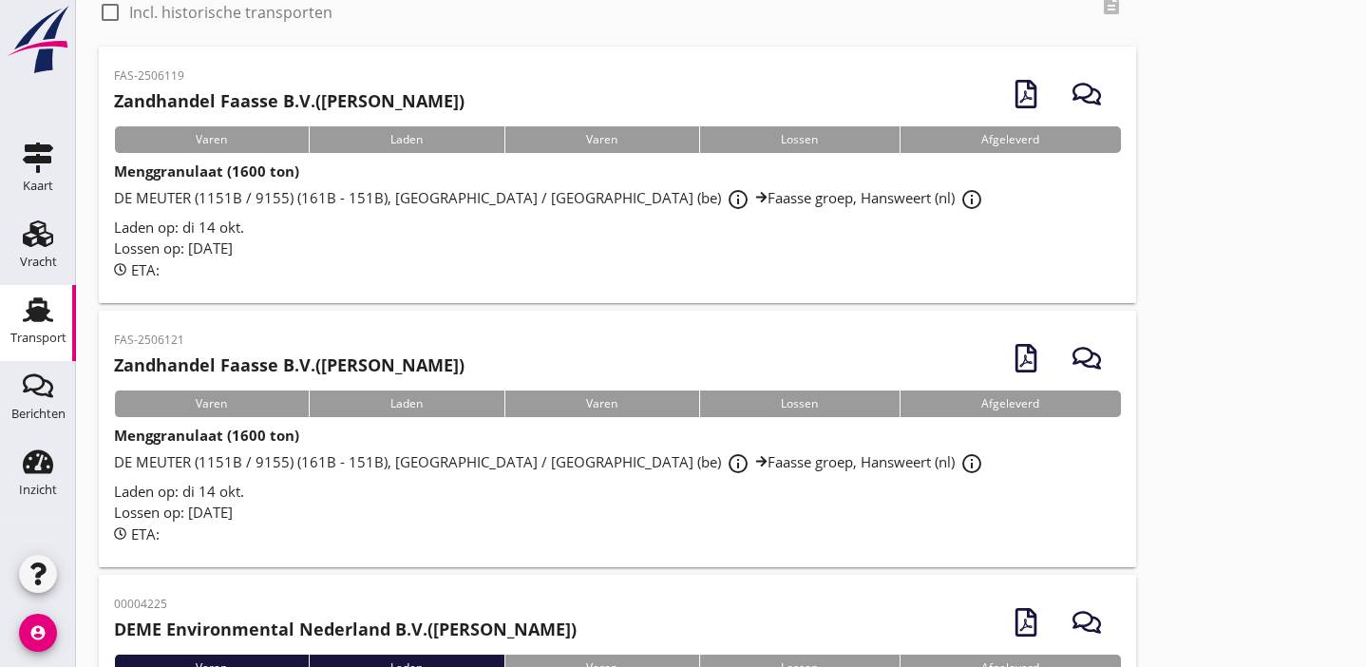
scroll to position [114, 0]
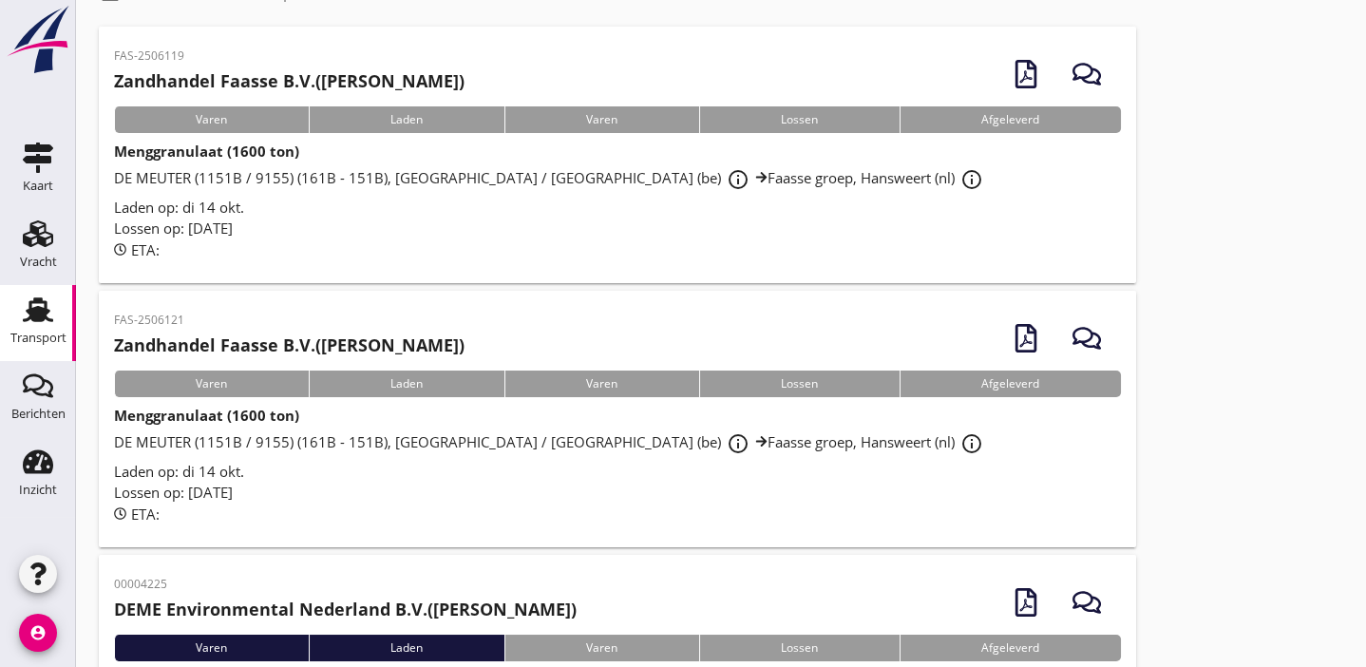
click at [657, 232] on div "Lossen op: [DATE]" at bounding box center [617, 229] width 1007 height 22
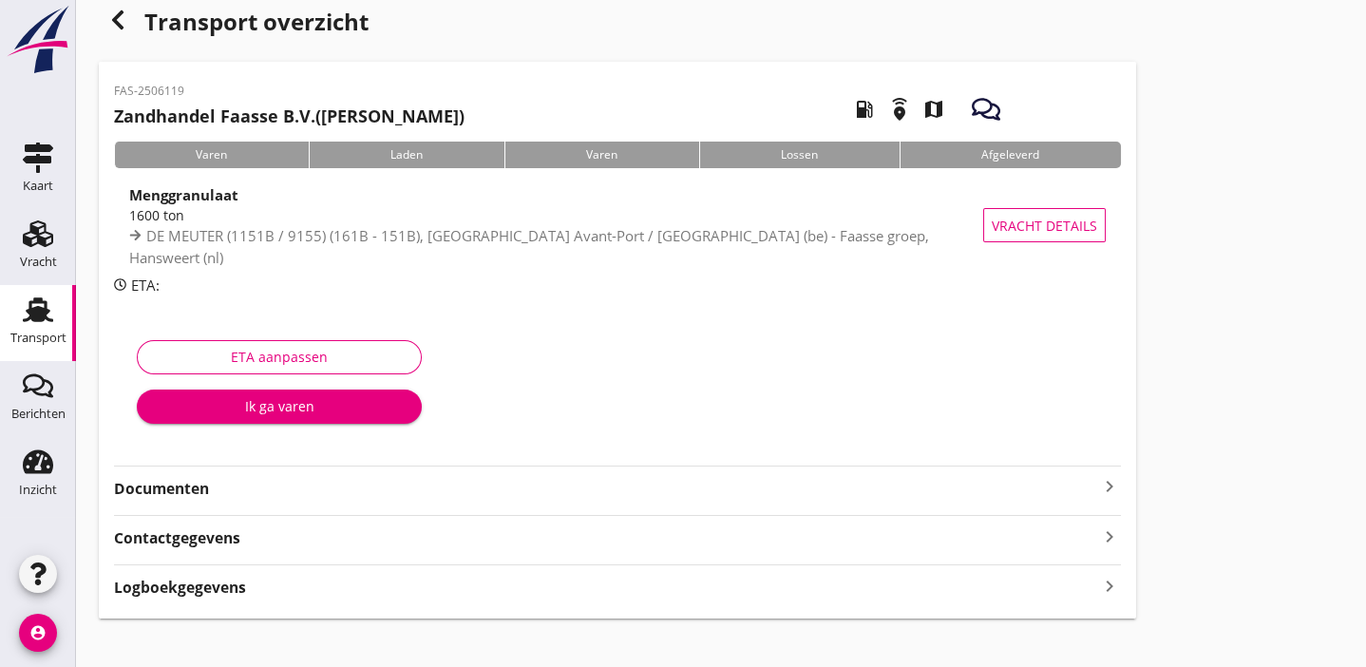
scroll to position [42, 0]
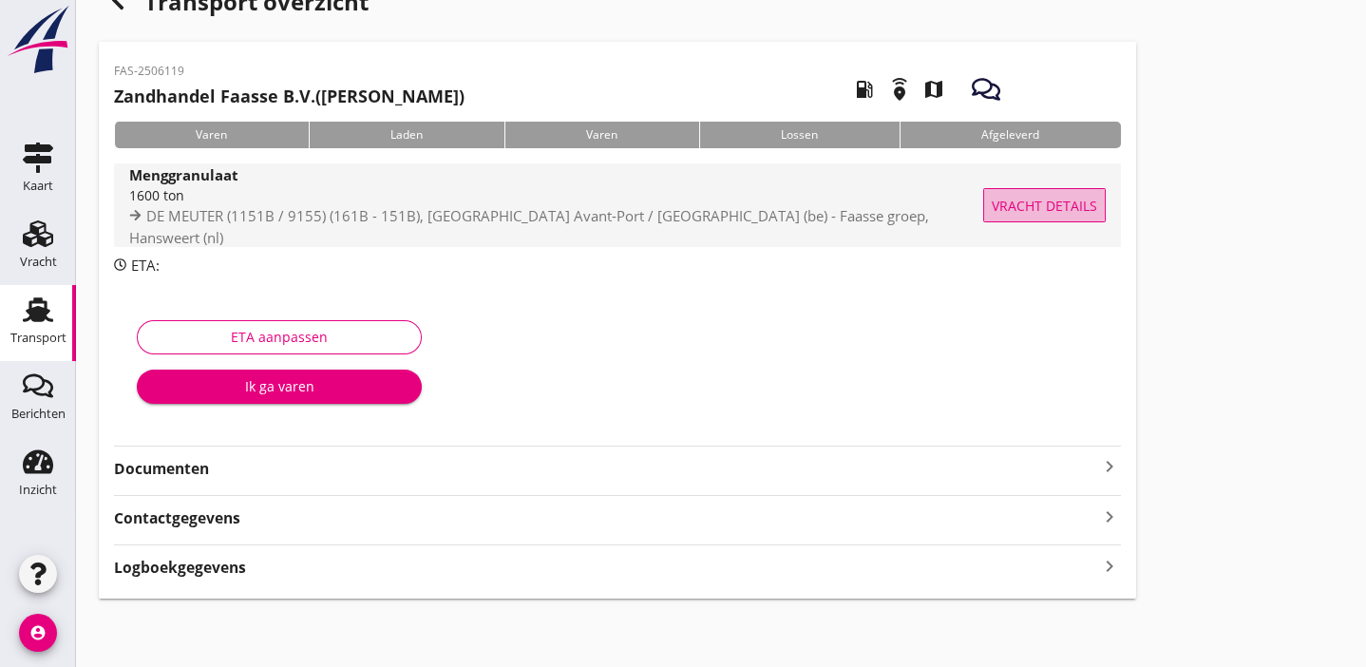
click at [1042, 206] on span "Vracht details" at bounding box center [1044, 206] width 105 height 20
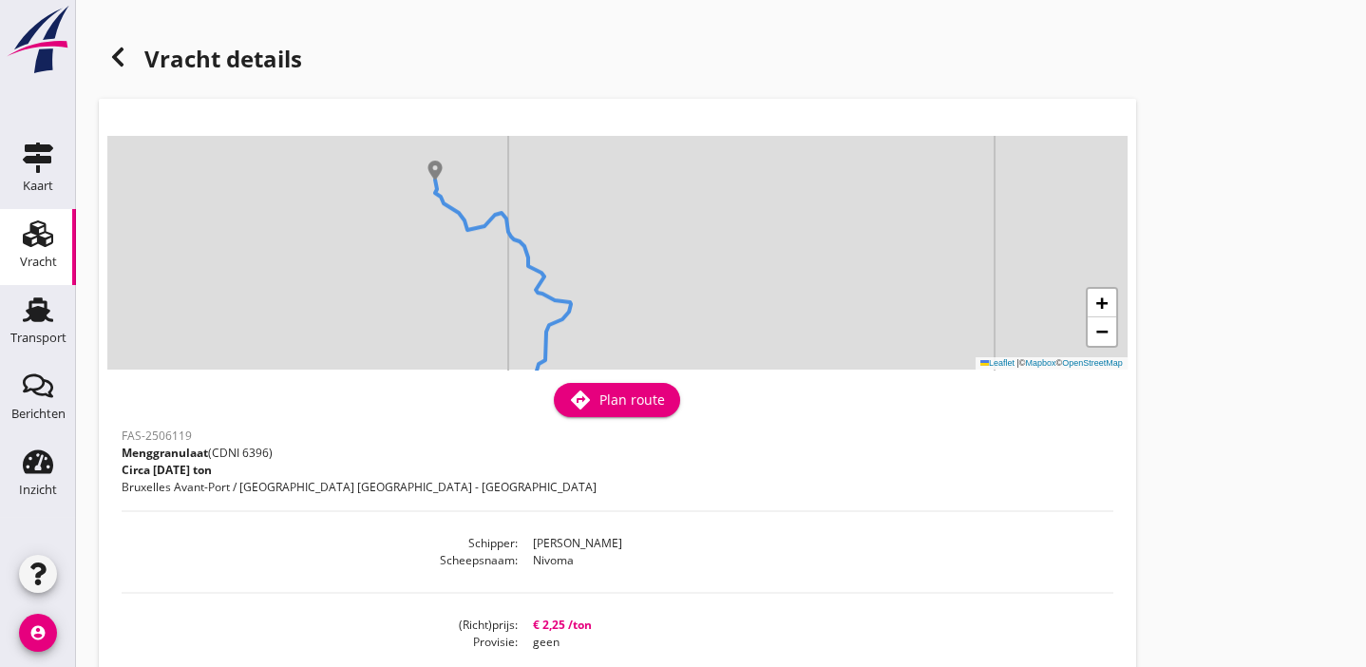
drag, startPoint x: 518, startPoint y: 277, endPoint x: 503, endPoint y: 372, distance: 95.3
click at [503, 372] on div "+ − Leaflet | © Mapbox © OpenStreetMap warning Het transport heeft al een afges…" at bounding box center [618, 611] width 1038 height 1025
